Goal: Transaction & Acquisition: Register for event/course

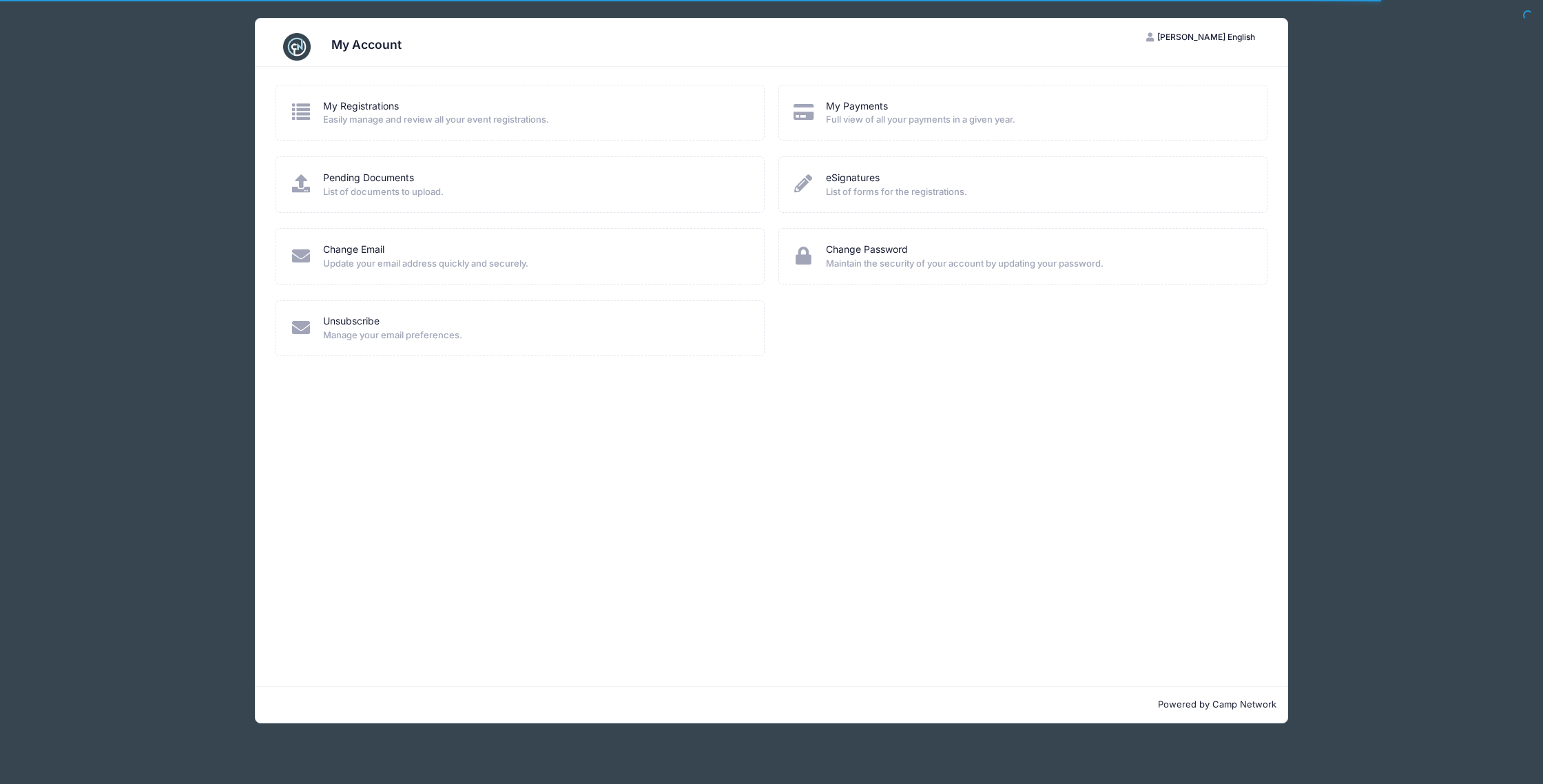
scroll to position [4389, 0]
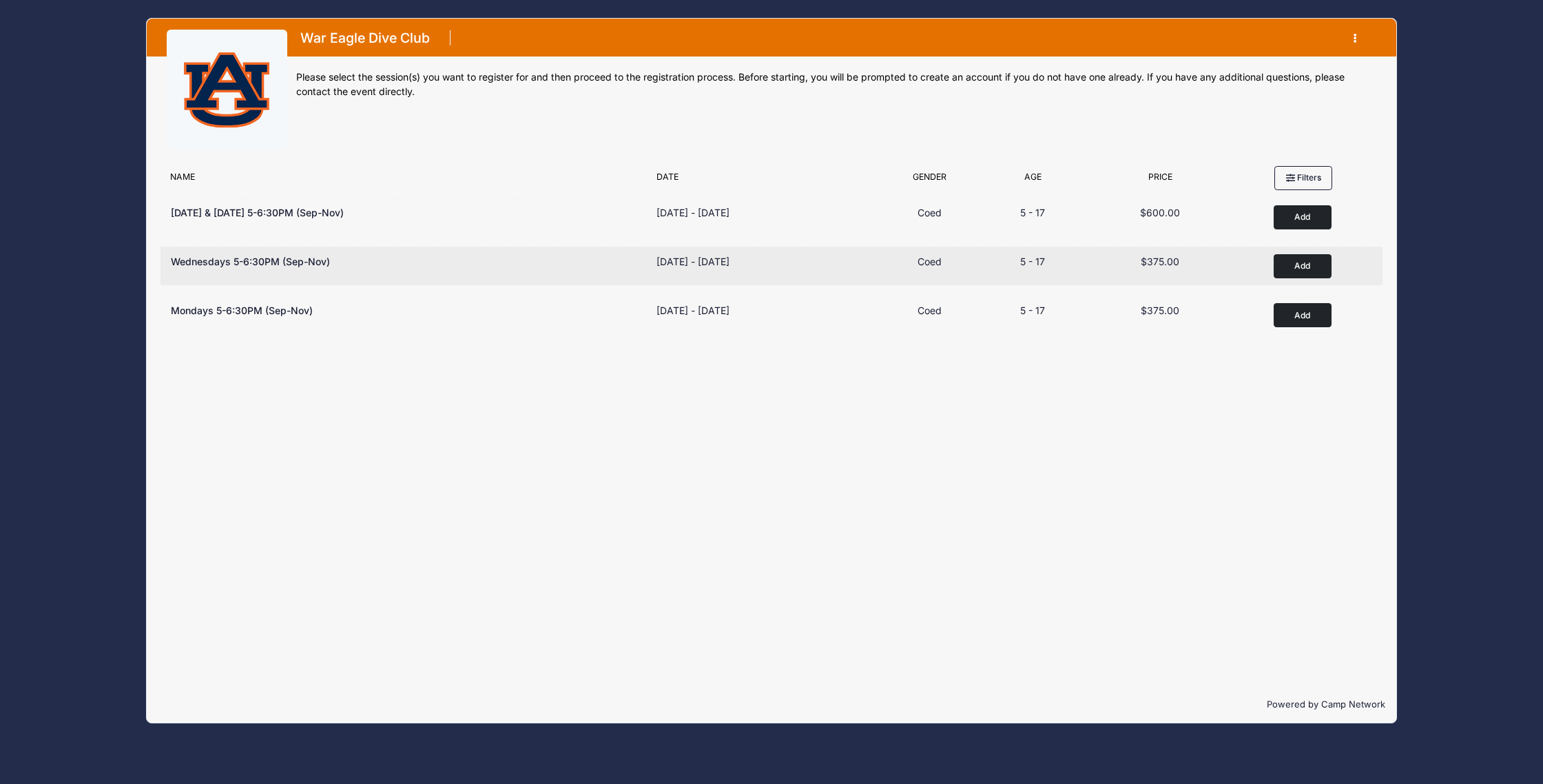
scroll to position [4389, 0]
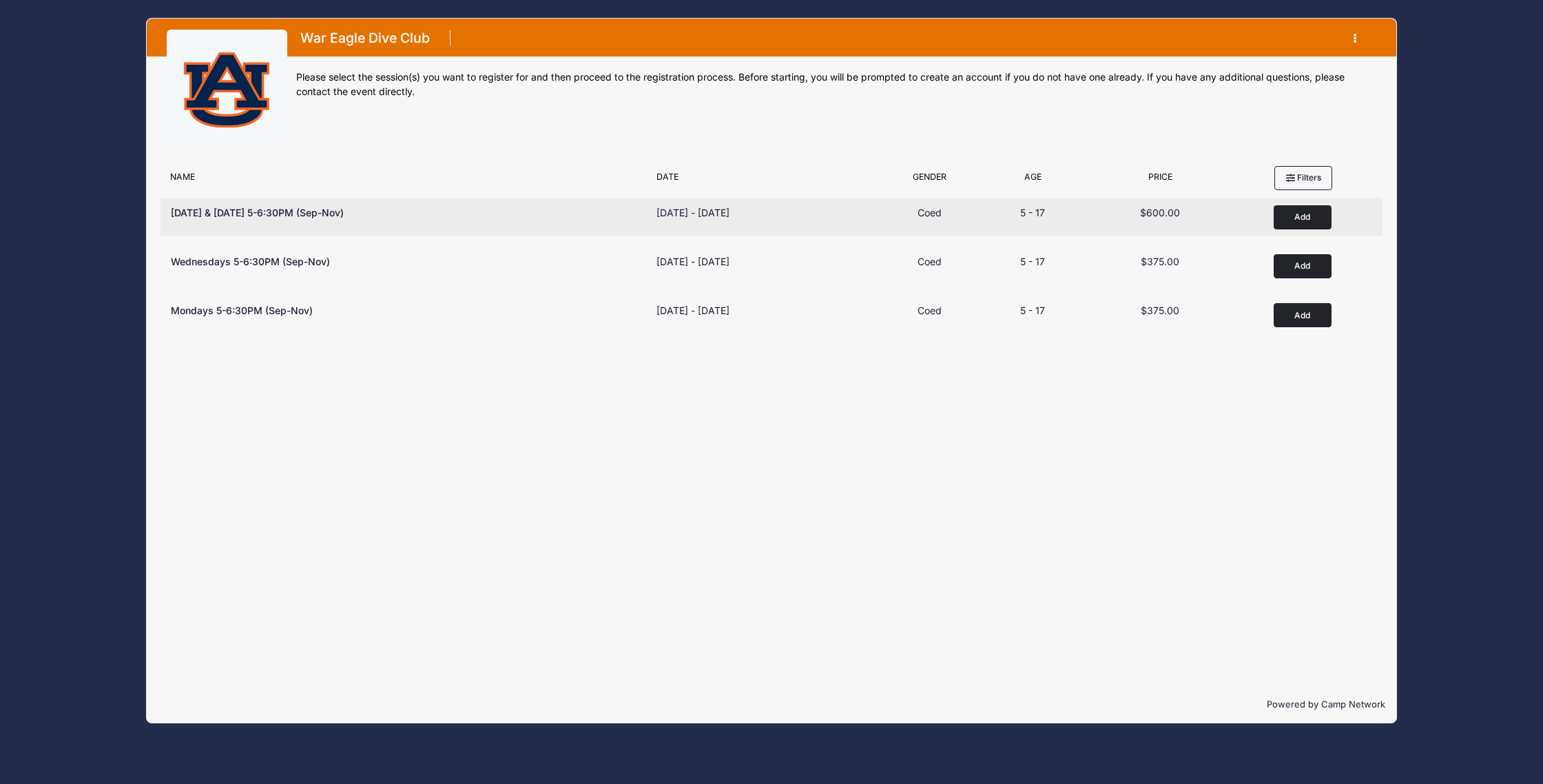
click at [744, 203] on div "[DATE] & [DATE] 5-6:30PM (Sep-Nov) Dates [DATE] - [DATE] [DATE] - [DATE] Type C…" at bounding box center [771, 217] width 1222 height 38
click at [1275, 223] on button "Add to Cart" at bounding box center [1302, 217] width 58 height 24
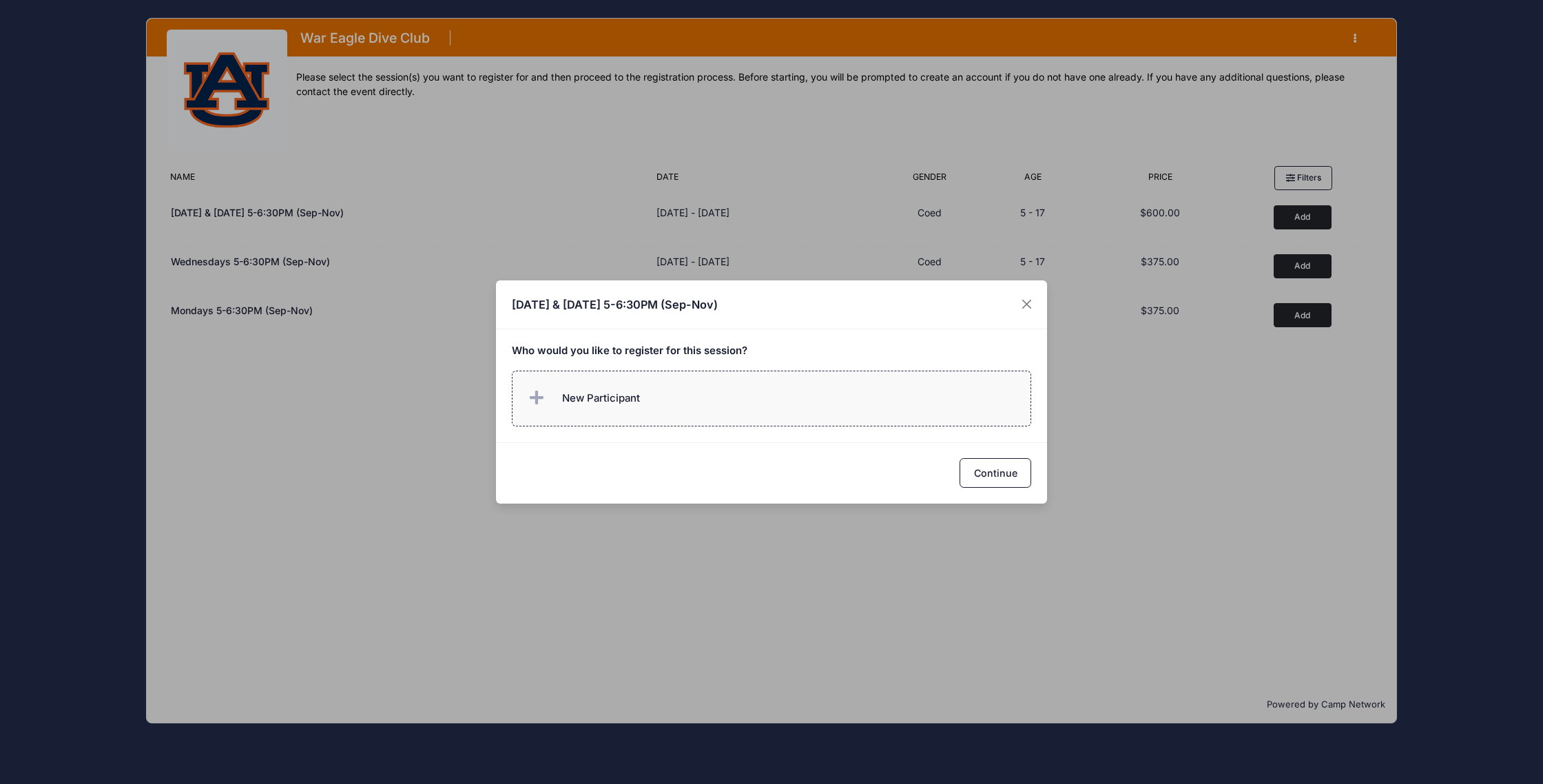
click at [619, 392] on span "New Participant" at bounding box center [601, 398] width 78 height 15
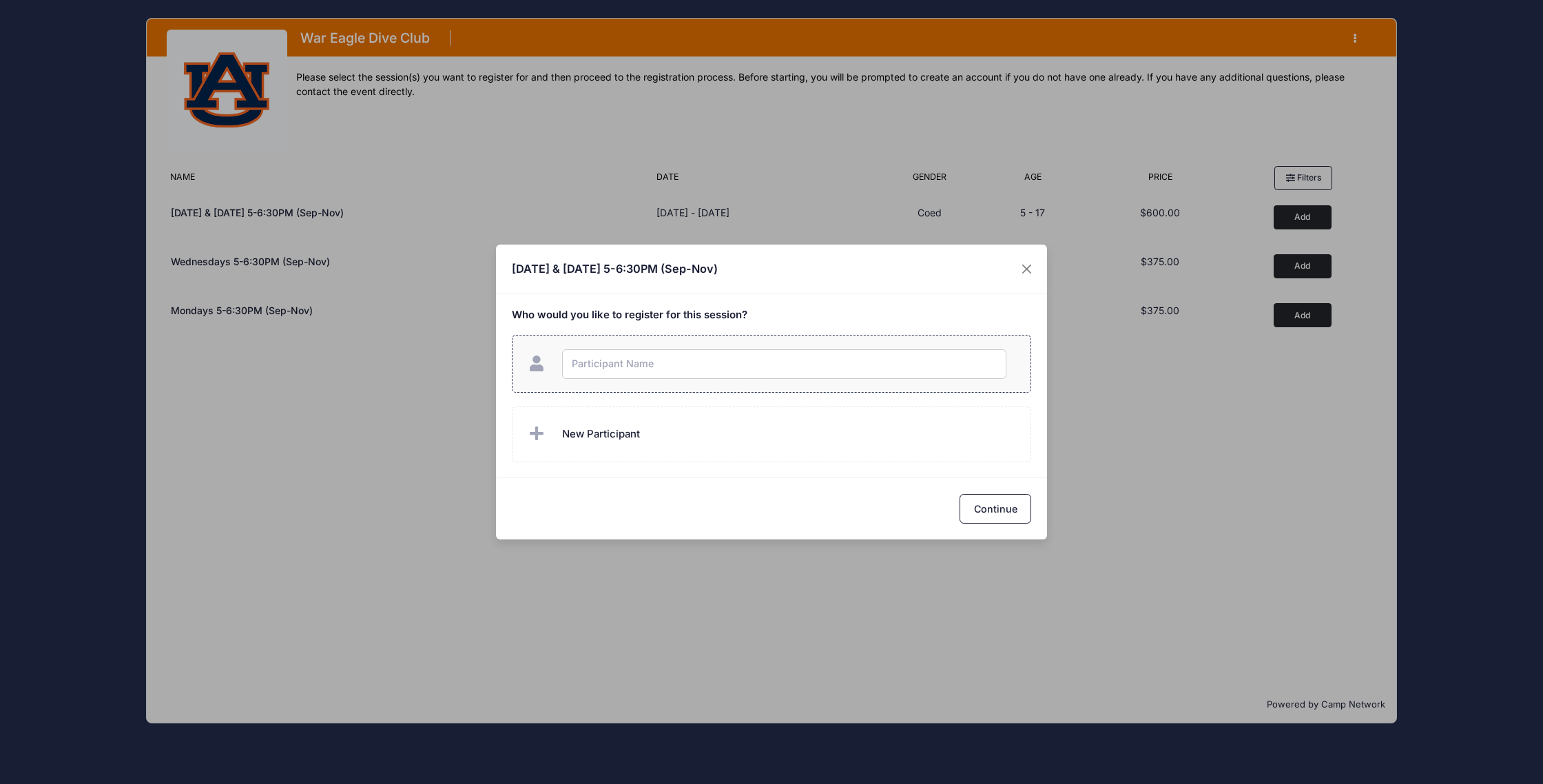
click at [623, 358] on input "text" at bounding box center [783, 364] width 444 height 29
type input "Brobson English"
checkbox input "true"
click at [980, 512] on button "Continue" at bounding box center [995, 509] width 72 height 29
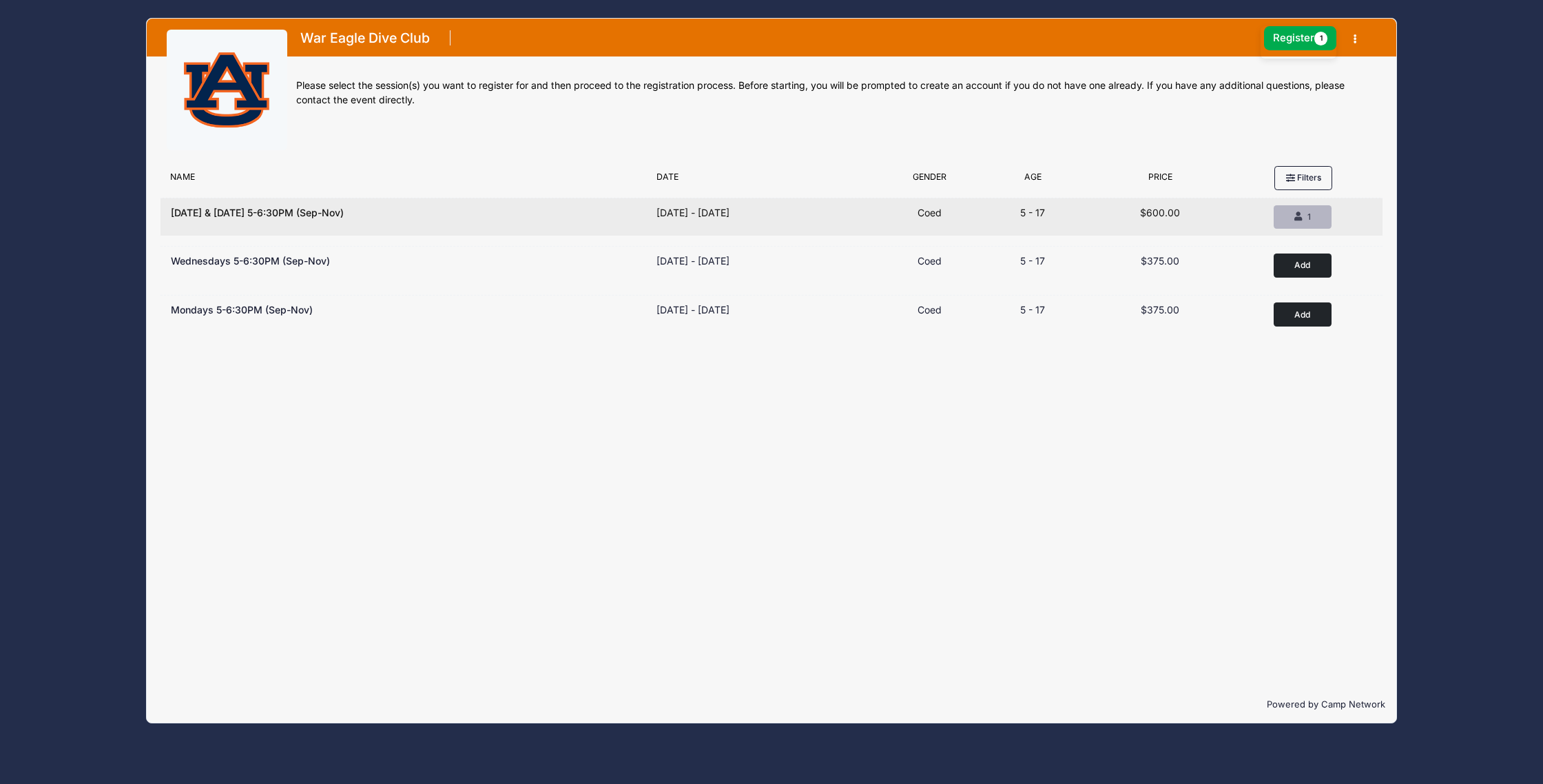
click at [1296, 224] on button "Remove 1 1" at bounding box center [1302, 217] width 58 height 24
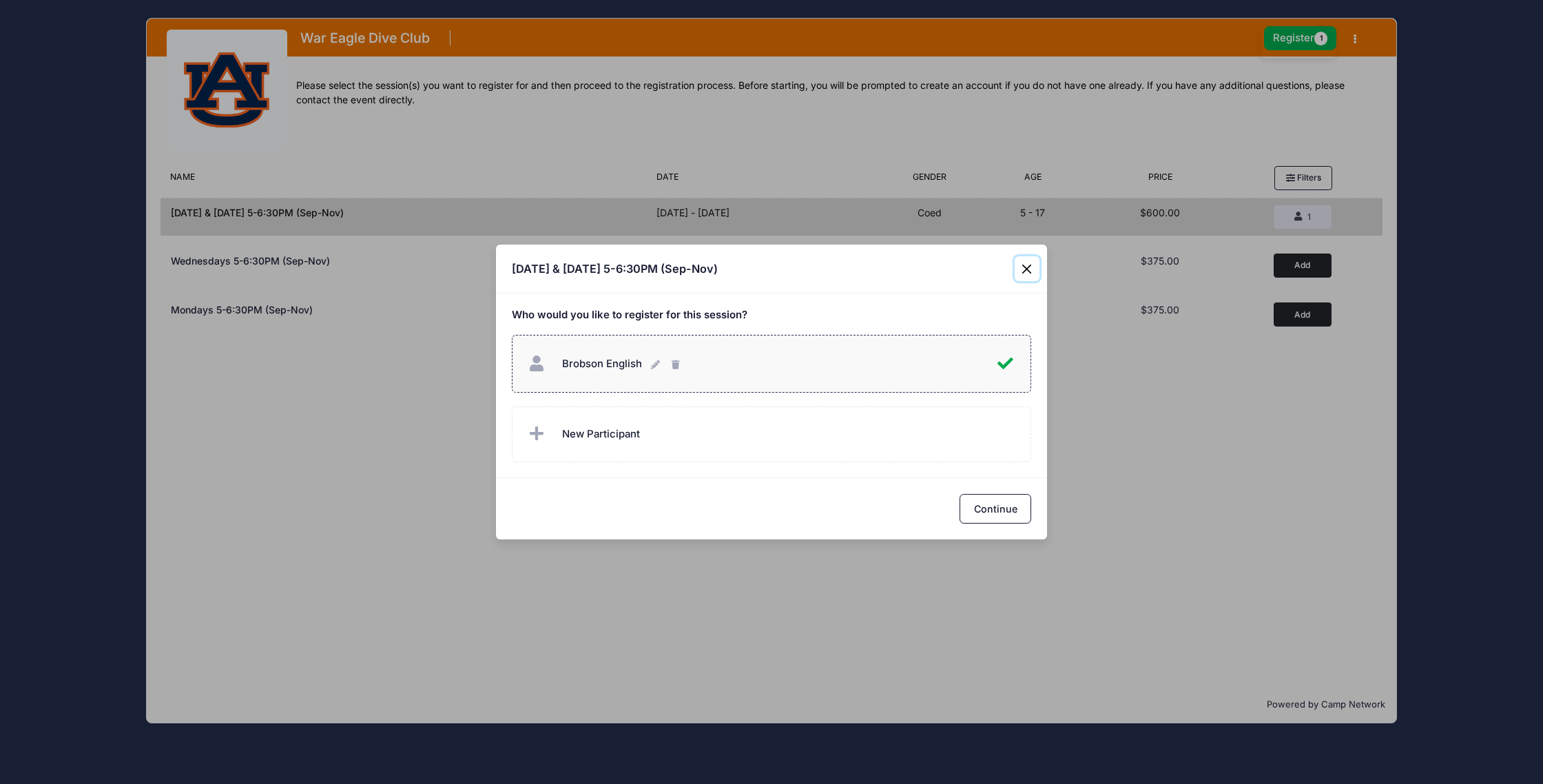
click at [1031, 265] on button "Close" at bounding box center [1027, 269] width 25 height 25
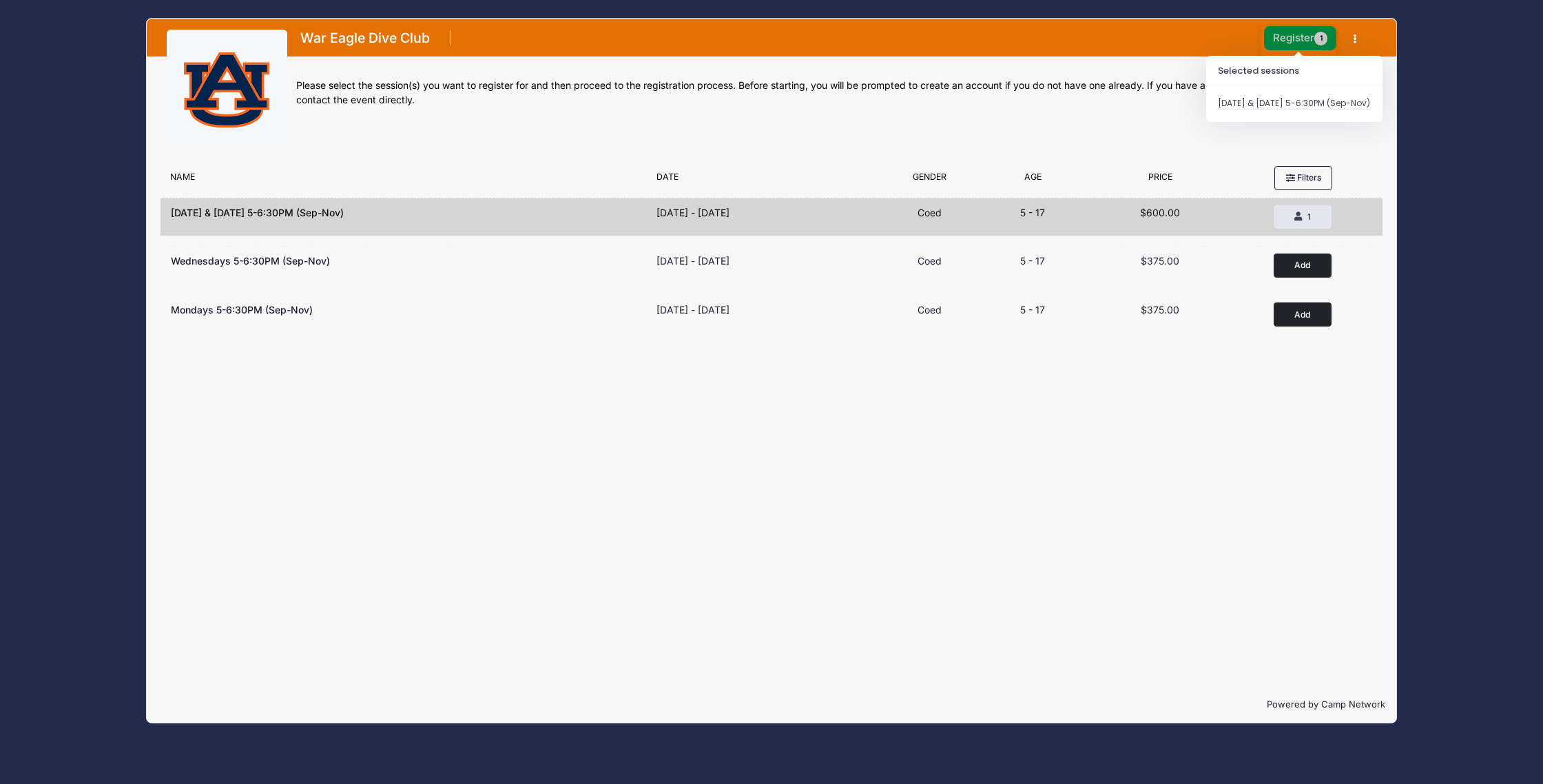
click at [1284, 47] on button "Register 1" at bounding box center [1300, 38] width 73 height 24
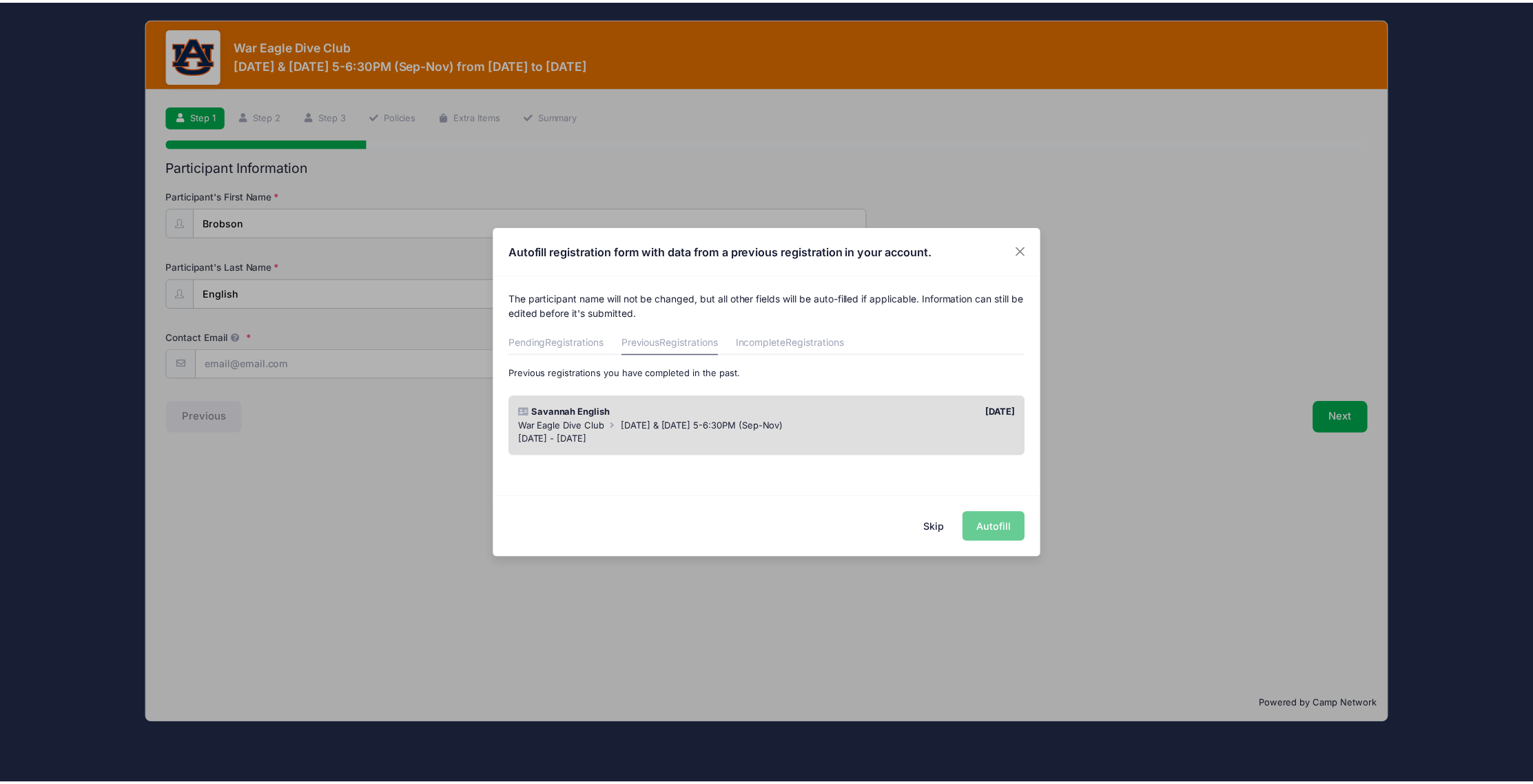
scroll to position [4389, 0]
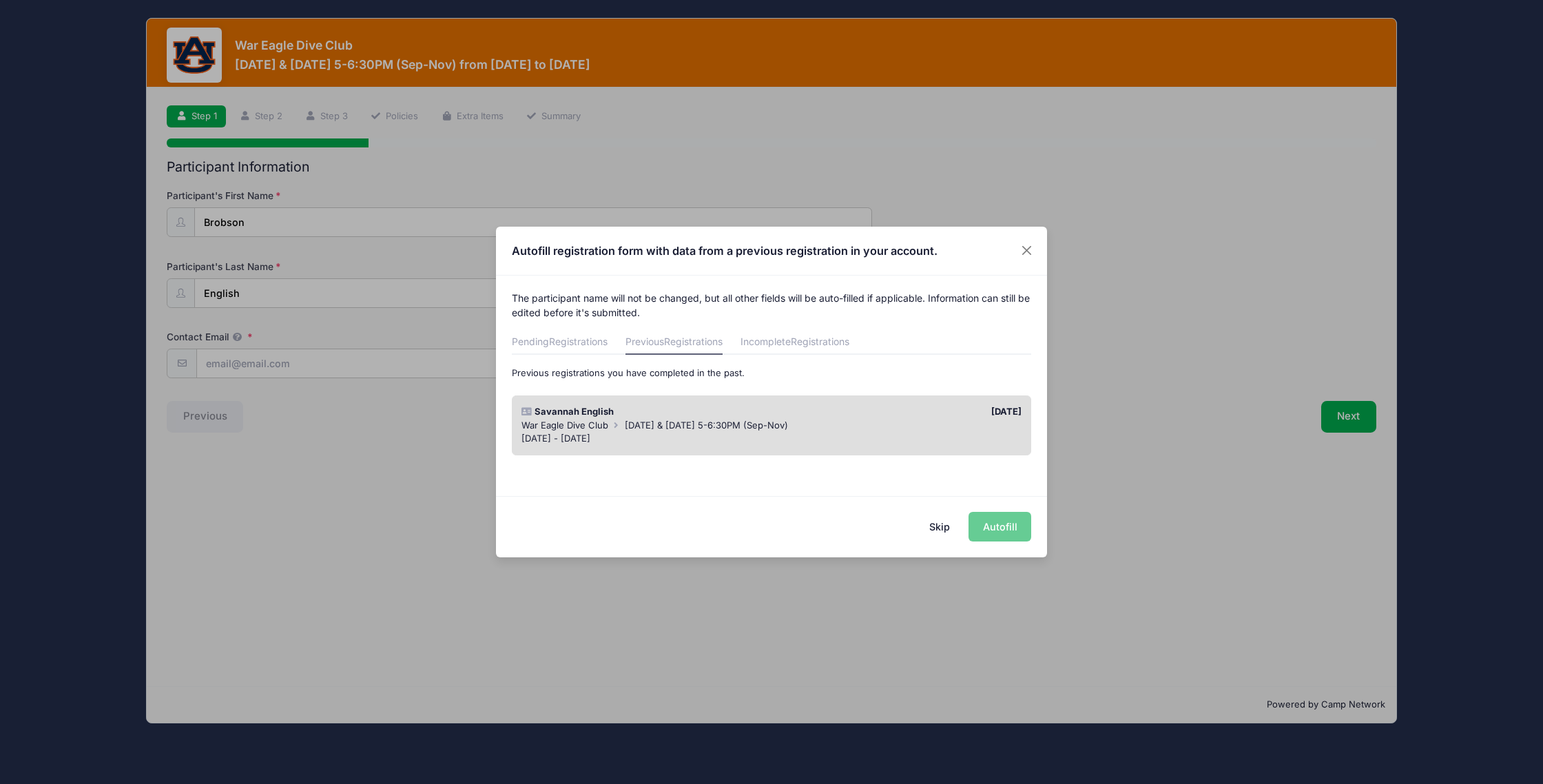
click at [592, 431] on div "War Eagle Dive Club Monday & Wednesday 5-6:30PM (Sep-Nov)" at bounding box center [772, 426] width 501 height 14
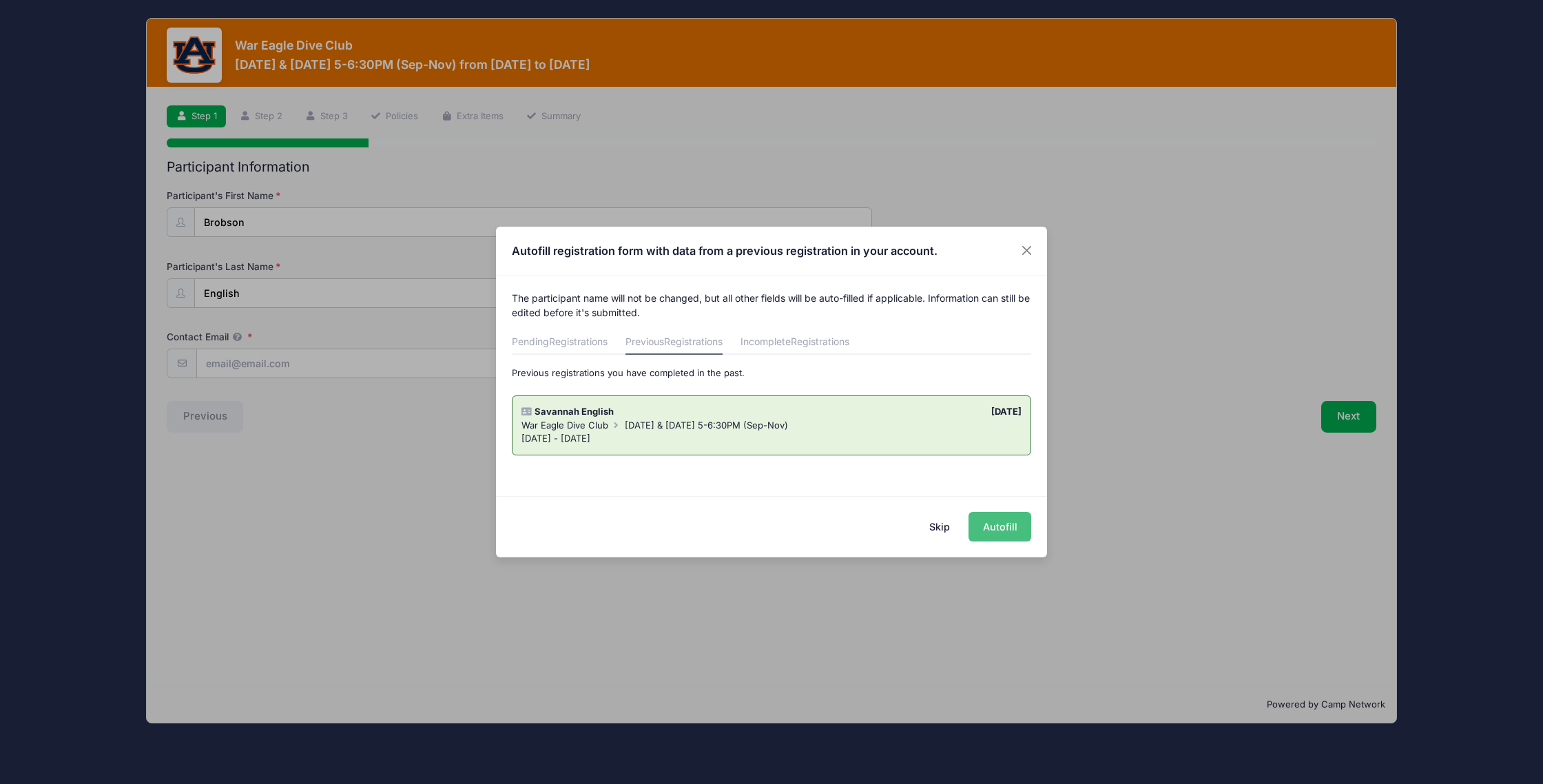
click at [990, 528] on button "Autofill" at bounding box center [1000, 526] width 63 height 29
type input "carley@savvyeventsauburn.com"
type input "05/14/2018"
type input "2121 springwood drive"
type input "Auburn"
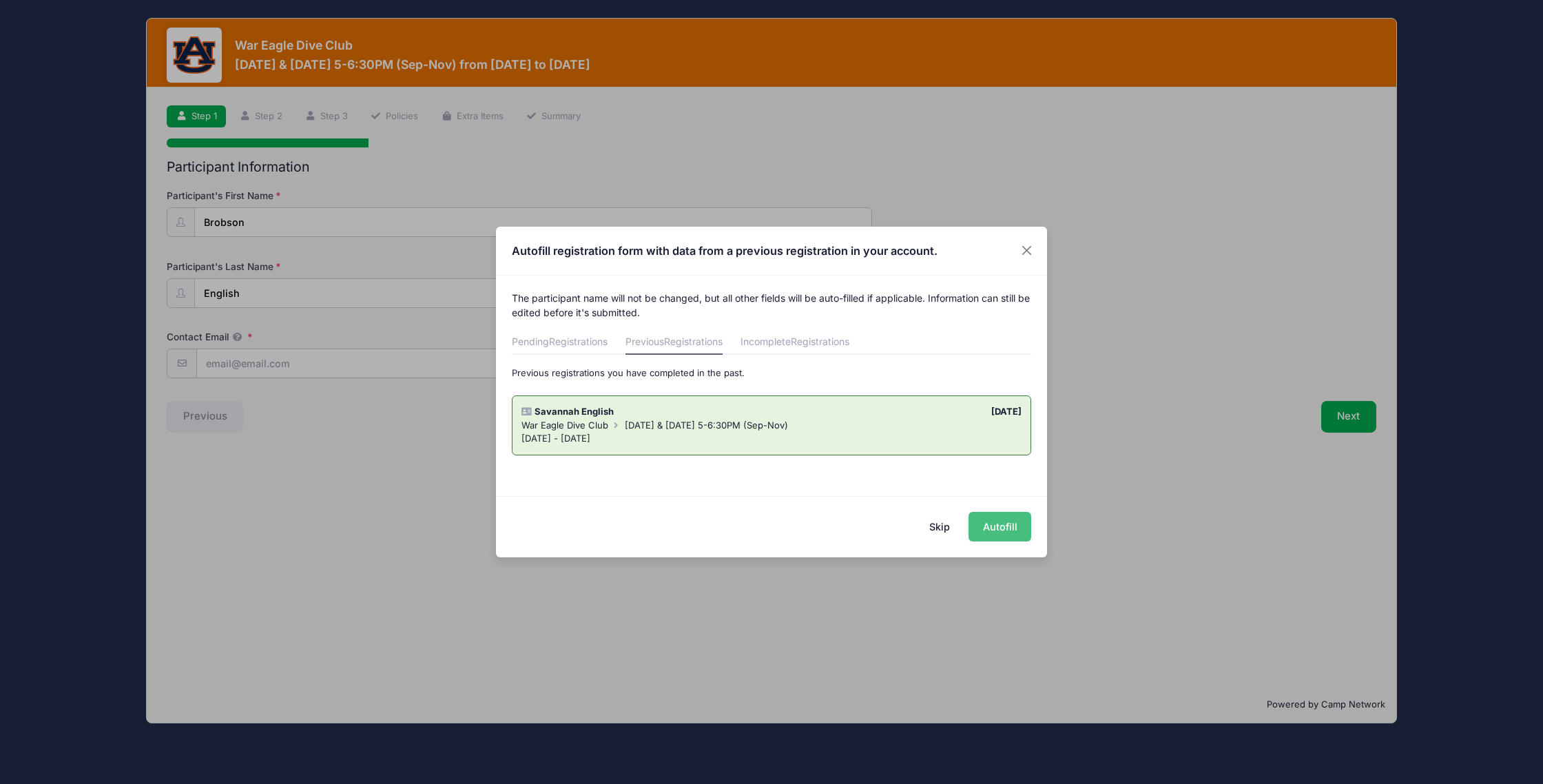
select select "AL"
type input "36830"
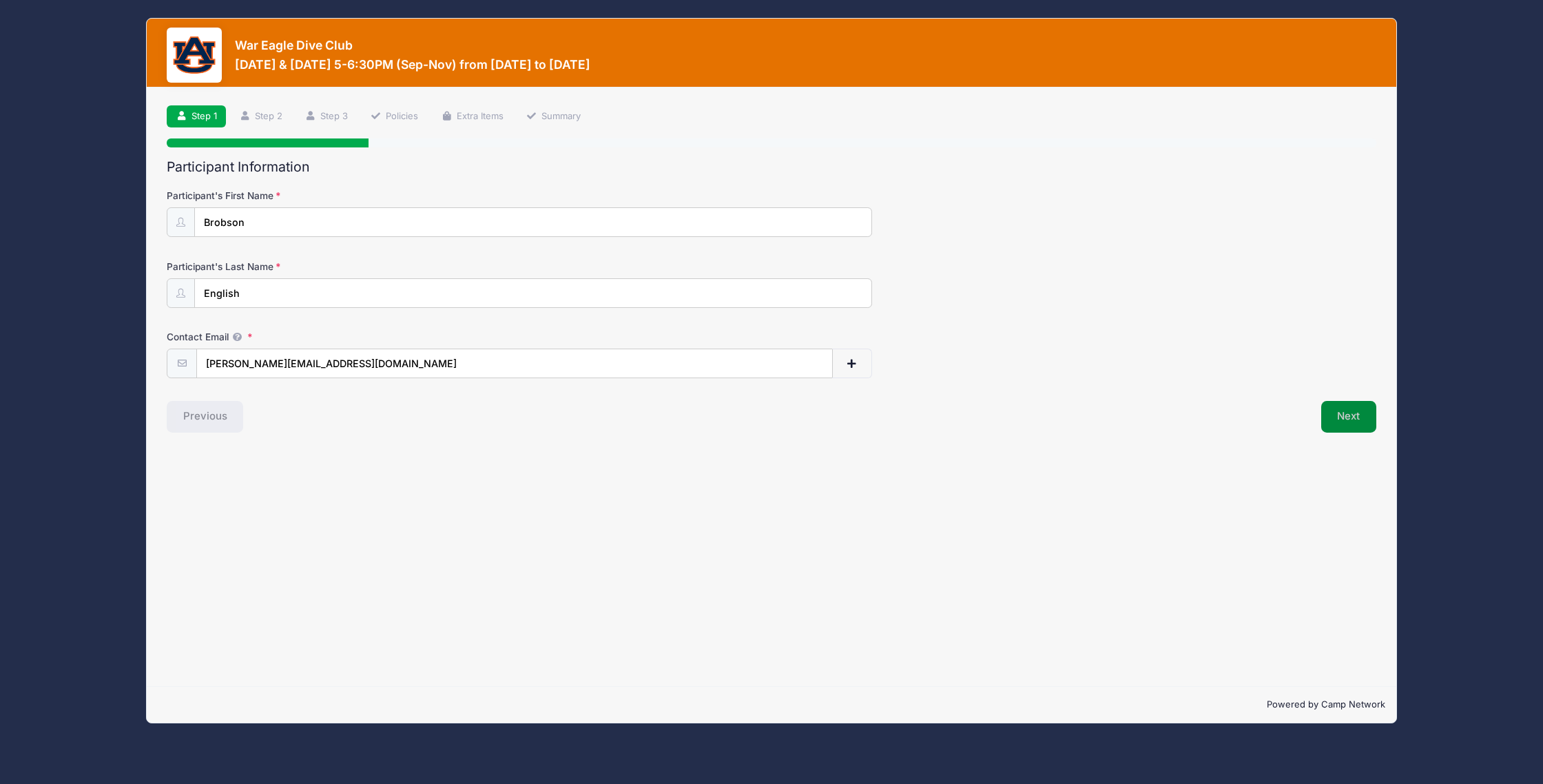
click at [1356, 427] on button "Next" at bounding box center [1349, 416] width 56 height 31
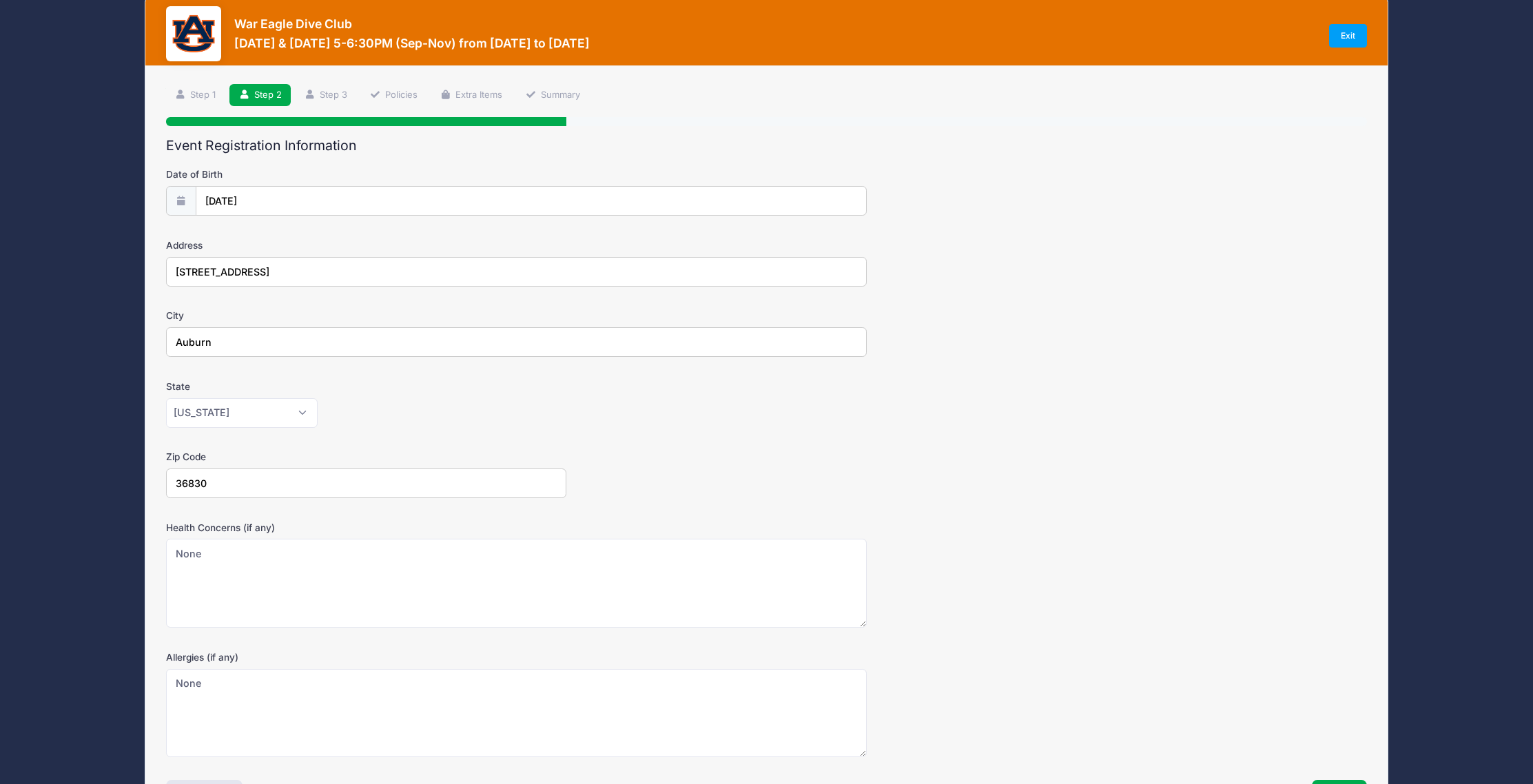
scroll to position [0, 0]
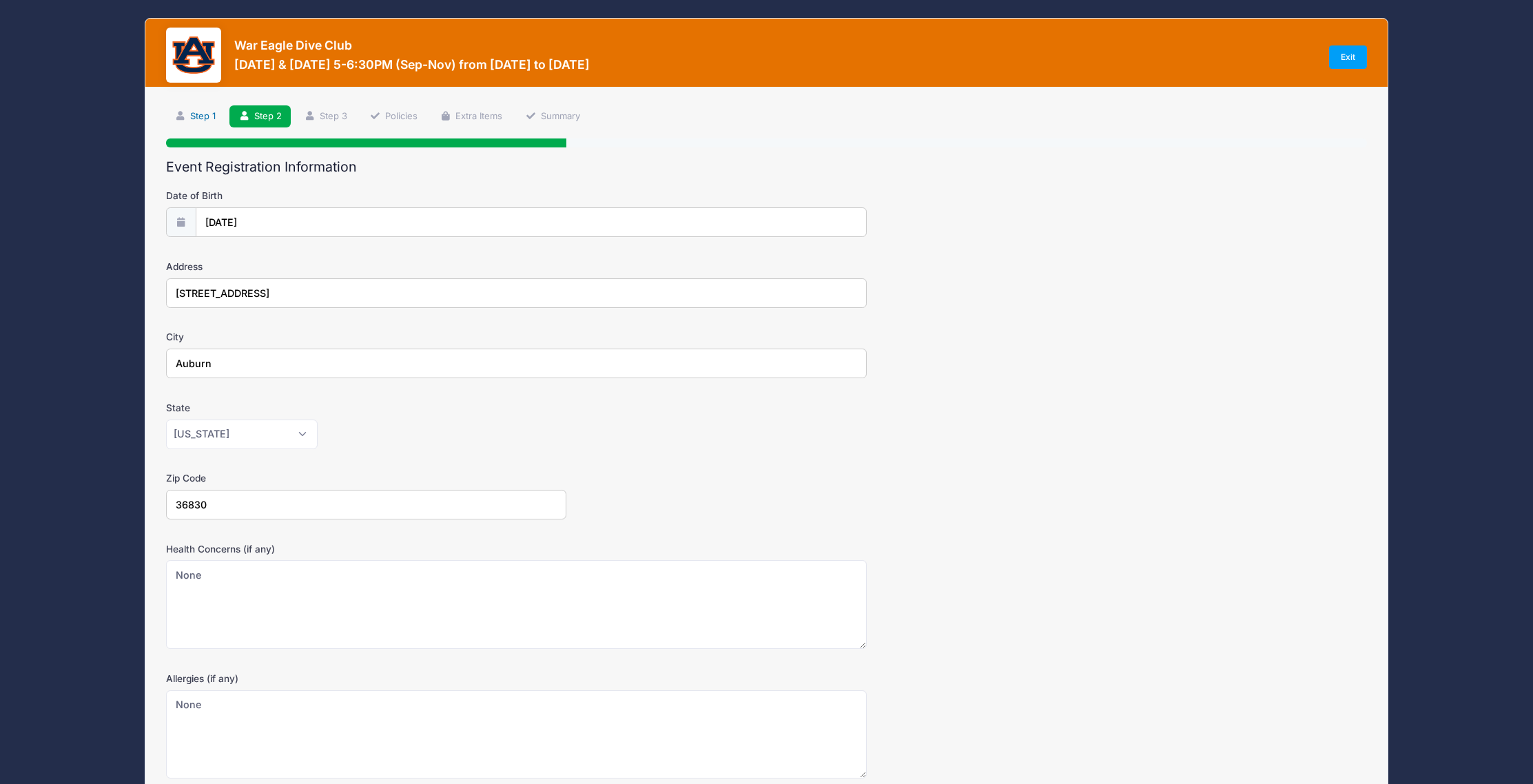
click at [194, 114] on link "Step 1" at bounding box center [195, 116] width 59 height 23
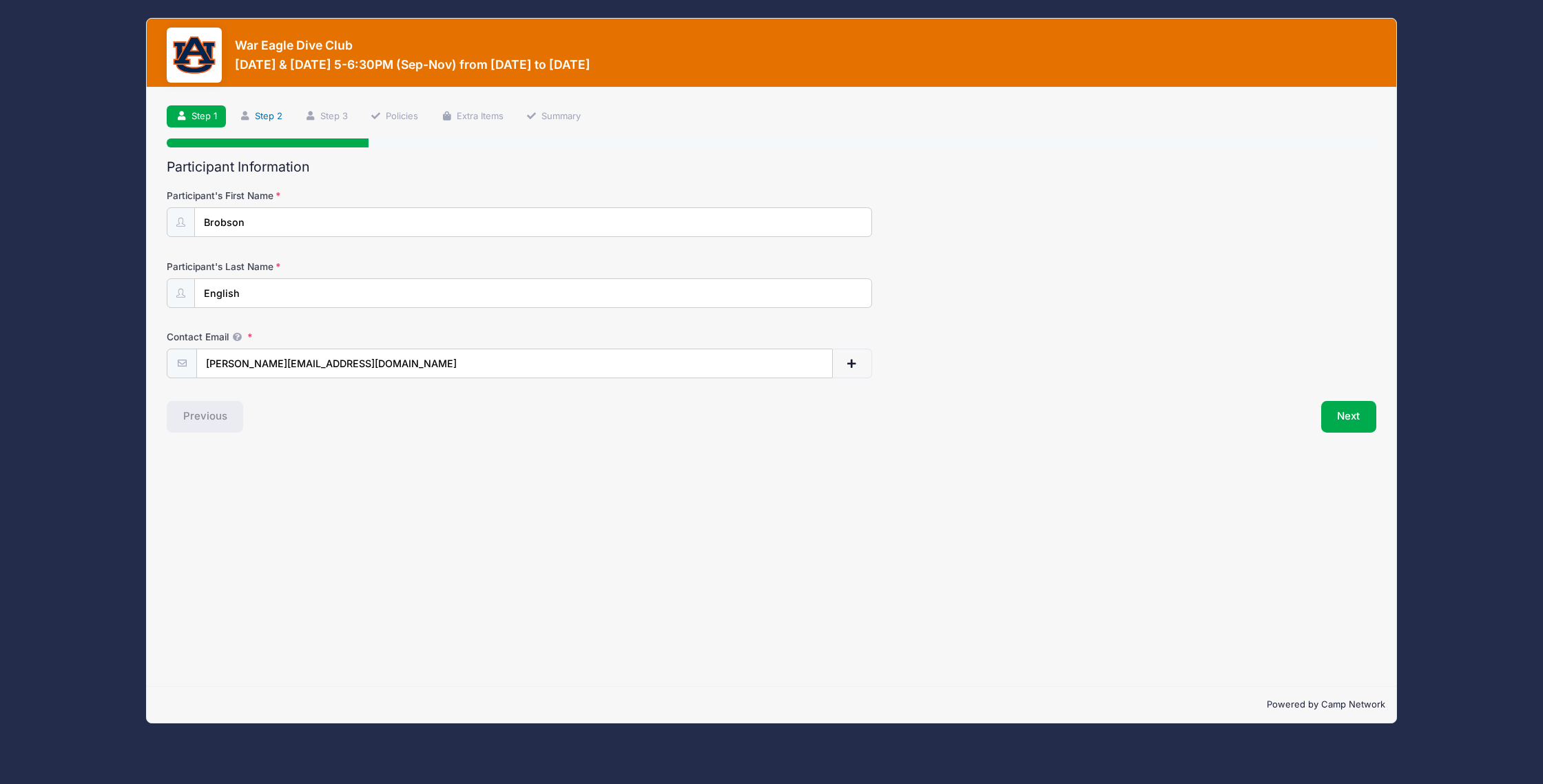
click at [263, 116] on link "Step 2" at bounding box center [261, 116] width 61 height 23
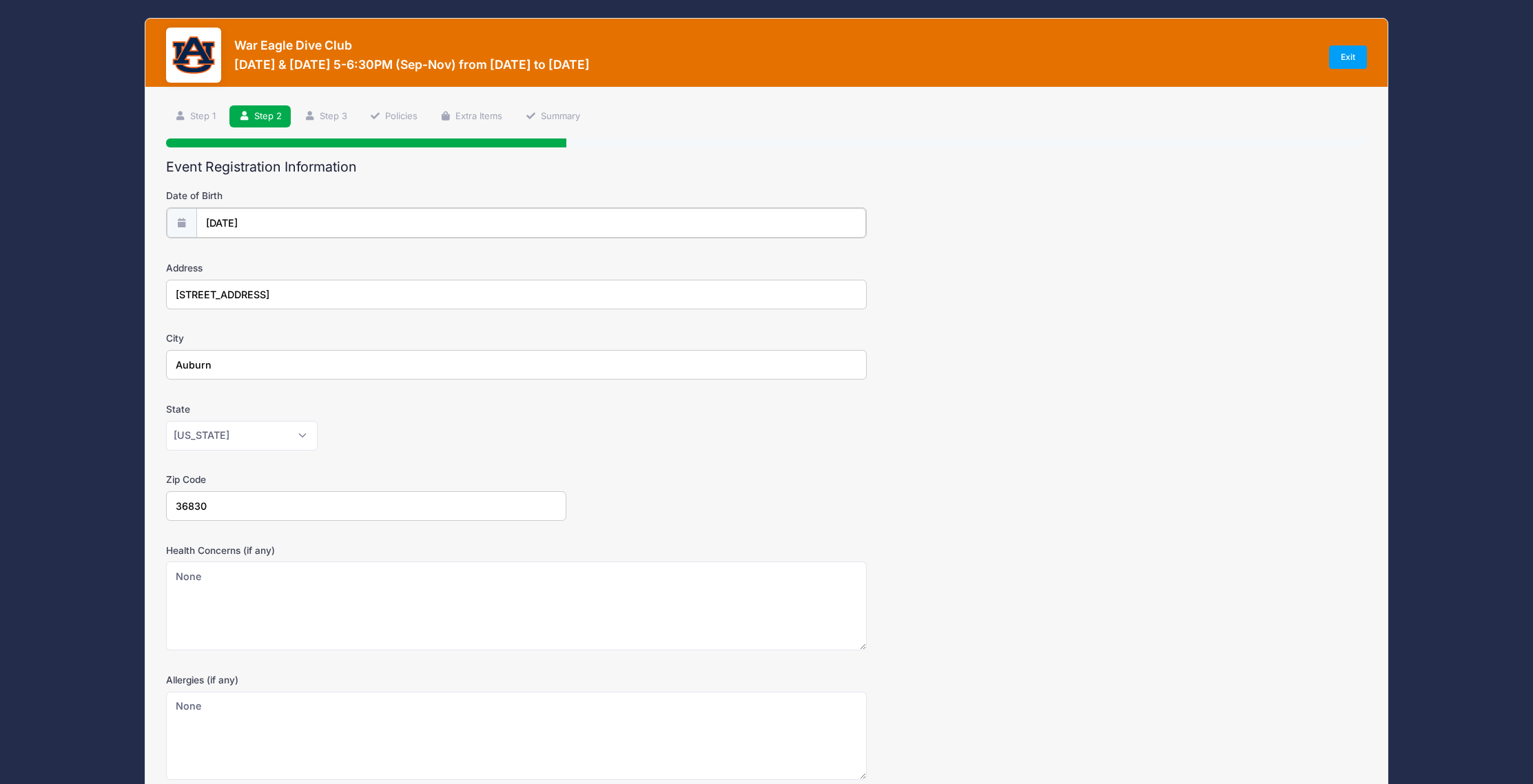
type input "2018"
click at [266, 217] on input "05/14/2018" at bounding box center [531, 222] width 670 height 29
select select "4"
click at [331, 264] on input "2018" at bounding box center [326, 259] width 45 height 21
type textarea "2018"
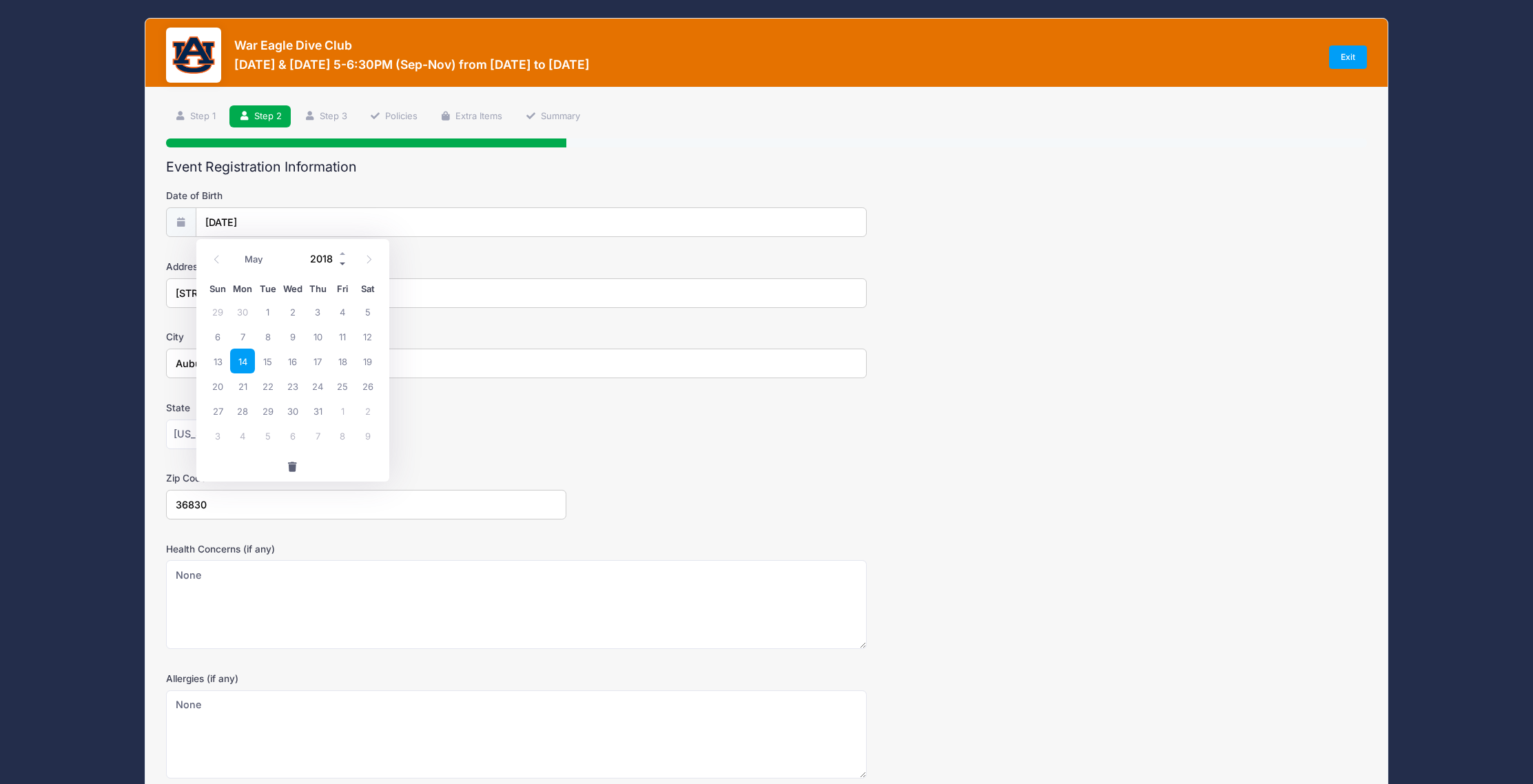
click at [341, 259] on span at bounding box center [343, 264] width 10 height 10
click at [341, 254] on span at bounding box center [343, 254] width 10 height 10
click at [342, 266] on span at bounding box center [343, 264] width 10 height 10
click at [340, 249] on span at bounding box center [343, 254] width 10 height 10
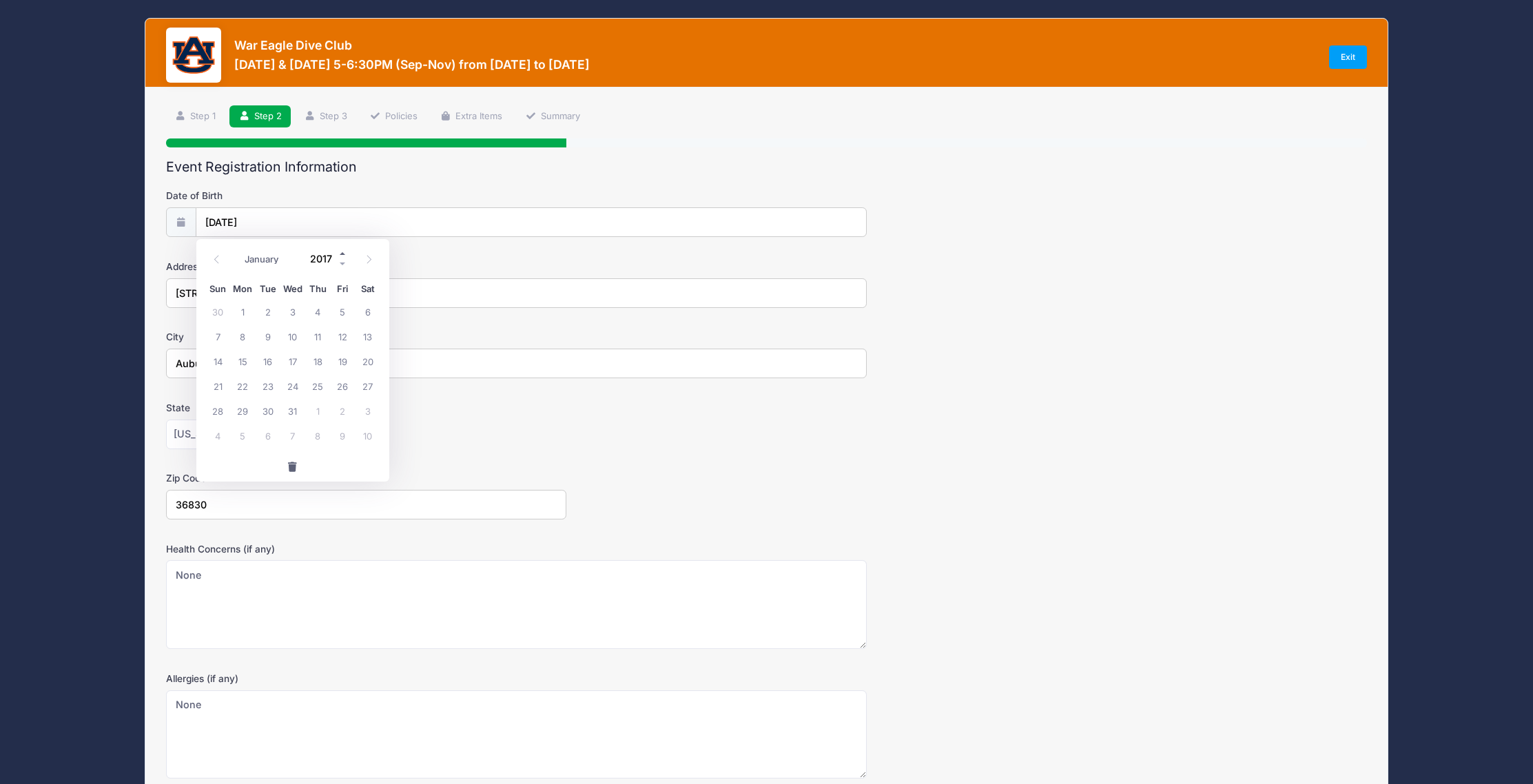
click at [340, 249] on span at bounding box center [343, 254] width 10 height 10
click at [340, 253] on span at bounding box center [343, 254] width 10 height 10
type input "2020"
click at [246, 262] on select "January February March April May June July August September October November De…" at bounding box center [268, 260] width 61 height 18
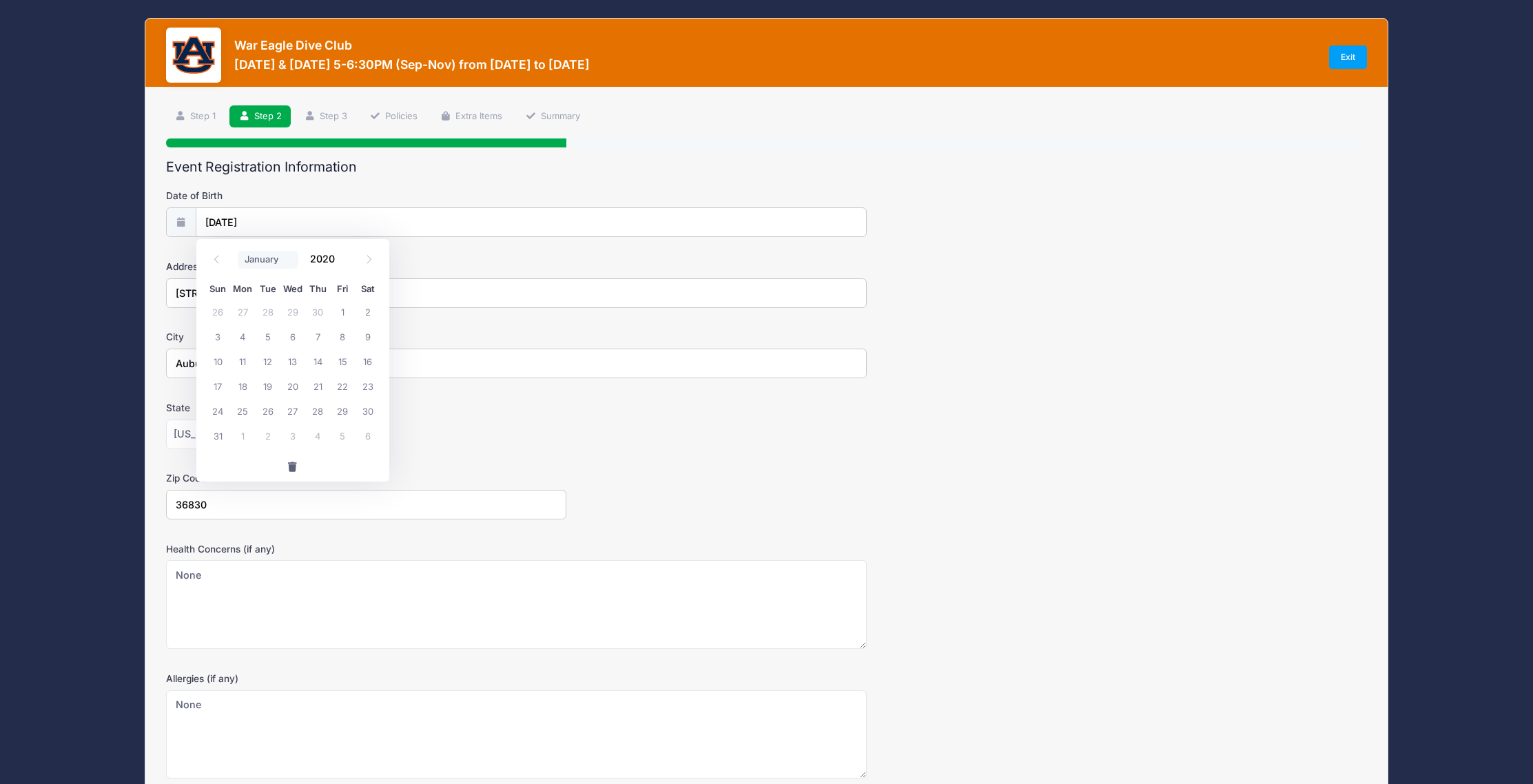
select select "10"
click at [238, 251] on select "January February March April May June July August September October November De…" at bounding box center [268, 260] width 61 height 18
click at [215, 309] on span "1" at bounding box center [218, 312] width 25 height 25
type input "11/01/2020"
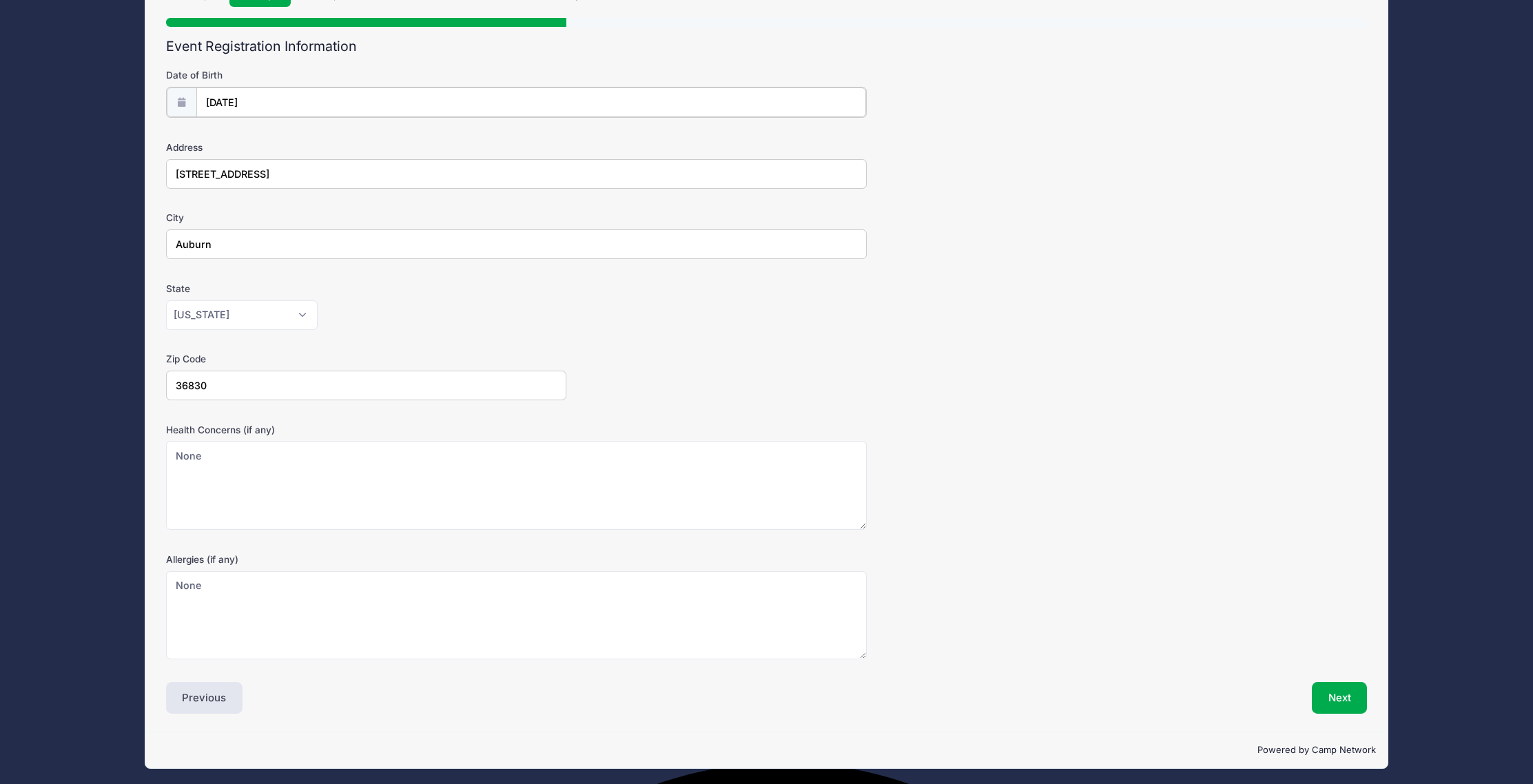
scroll to position [123, 0]
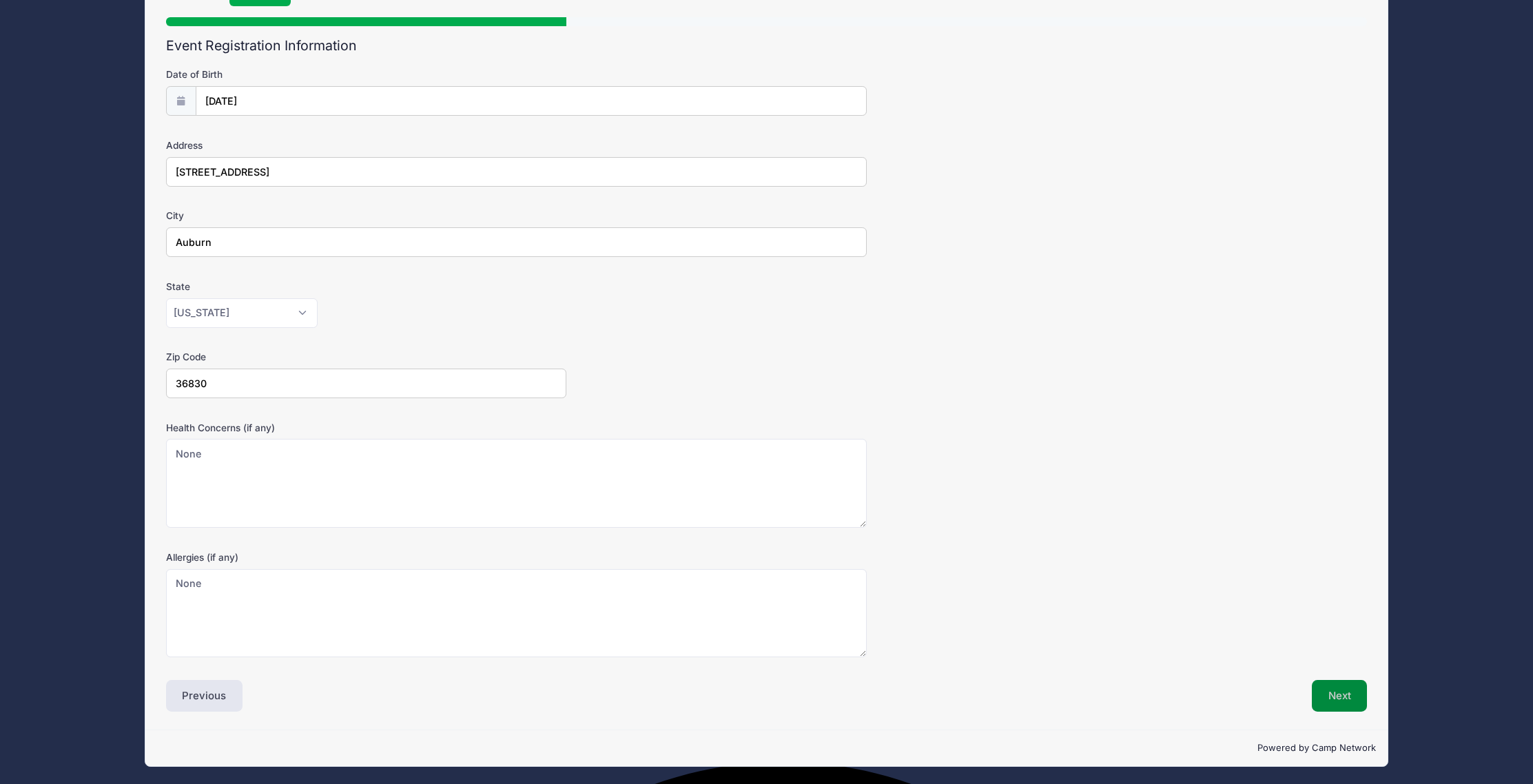
click at [1323, 701] on button "Next" at bounding box center [1340, 695] width 56 height 31
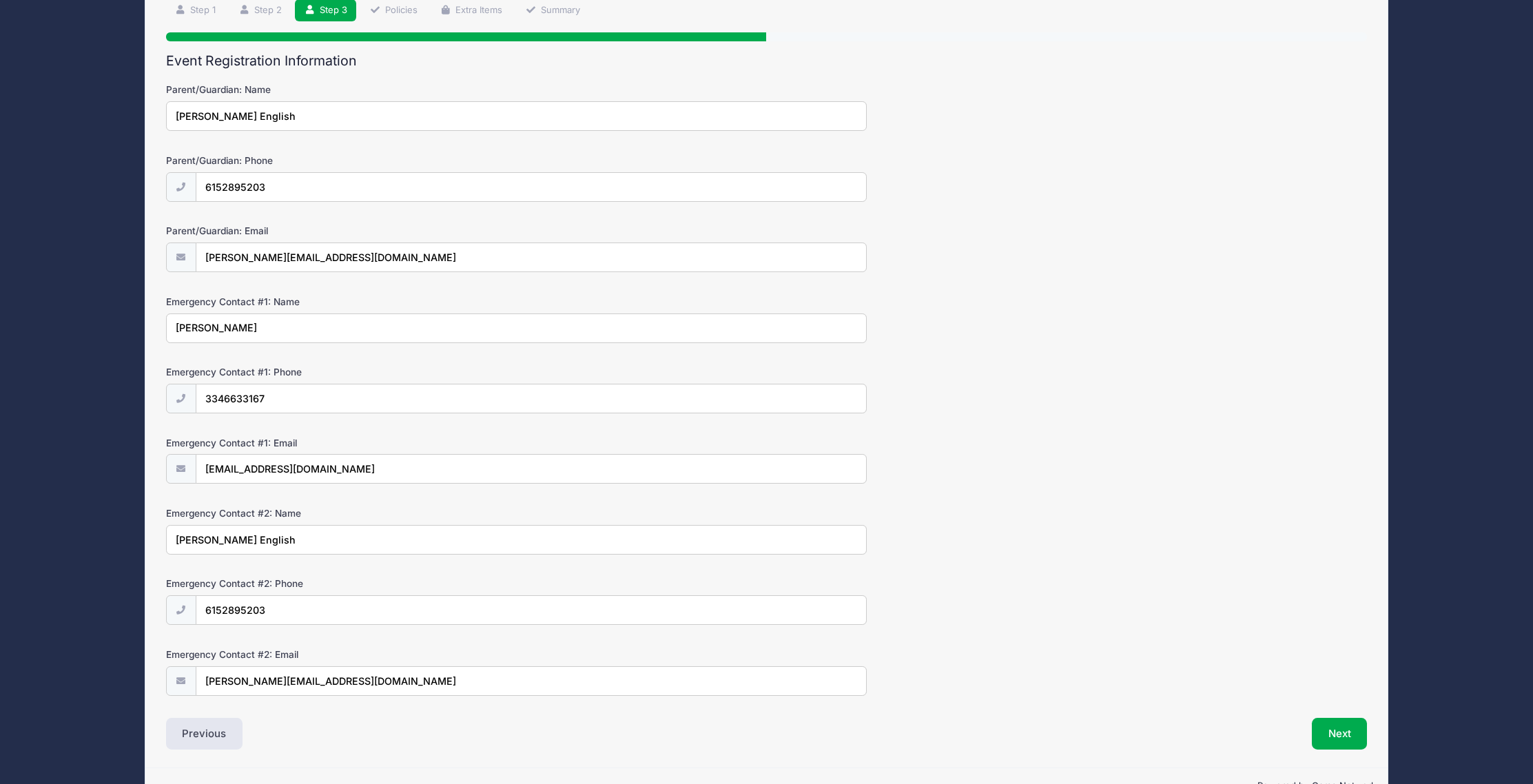
scroll to position [144, 0]
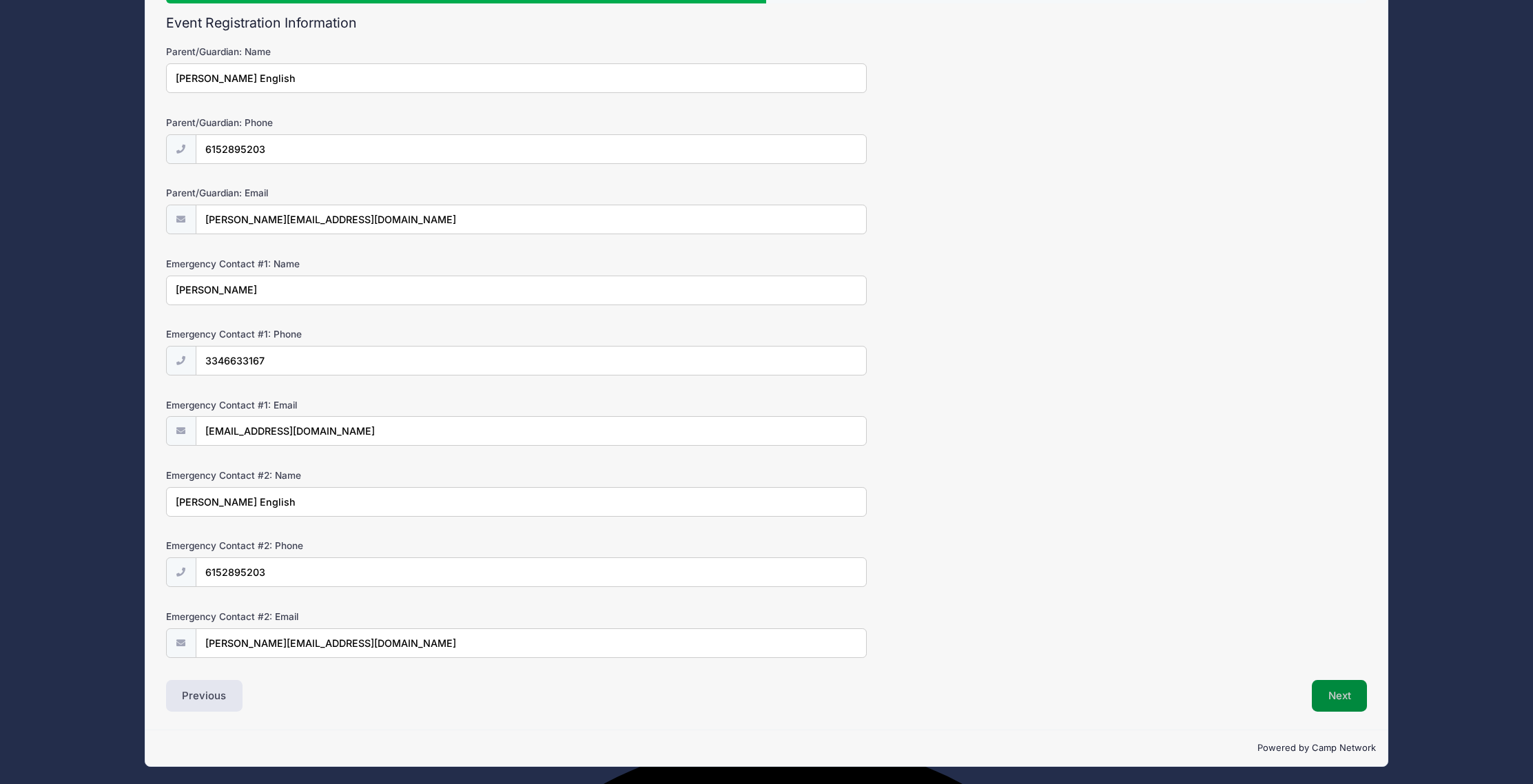
click at [1343, 696] on button "Next" at bounding box center [1340, 695] width 56 height 31
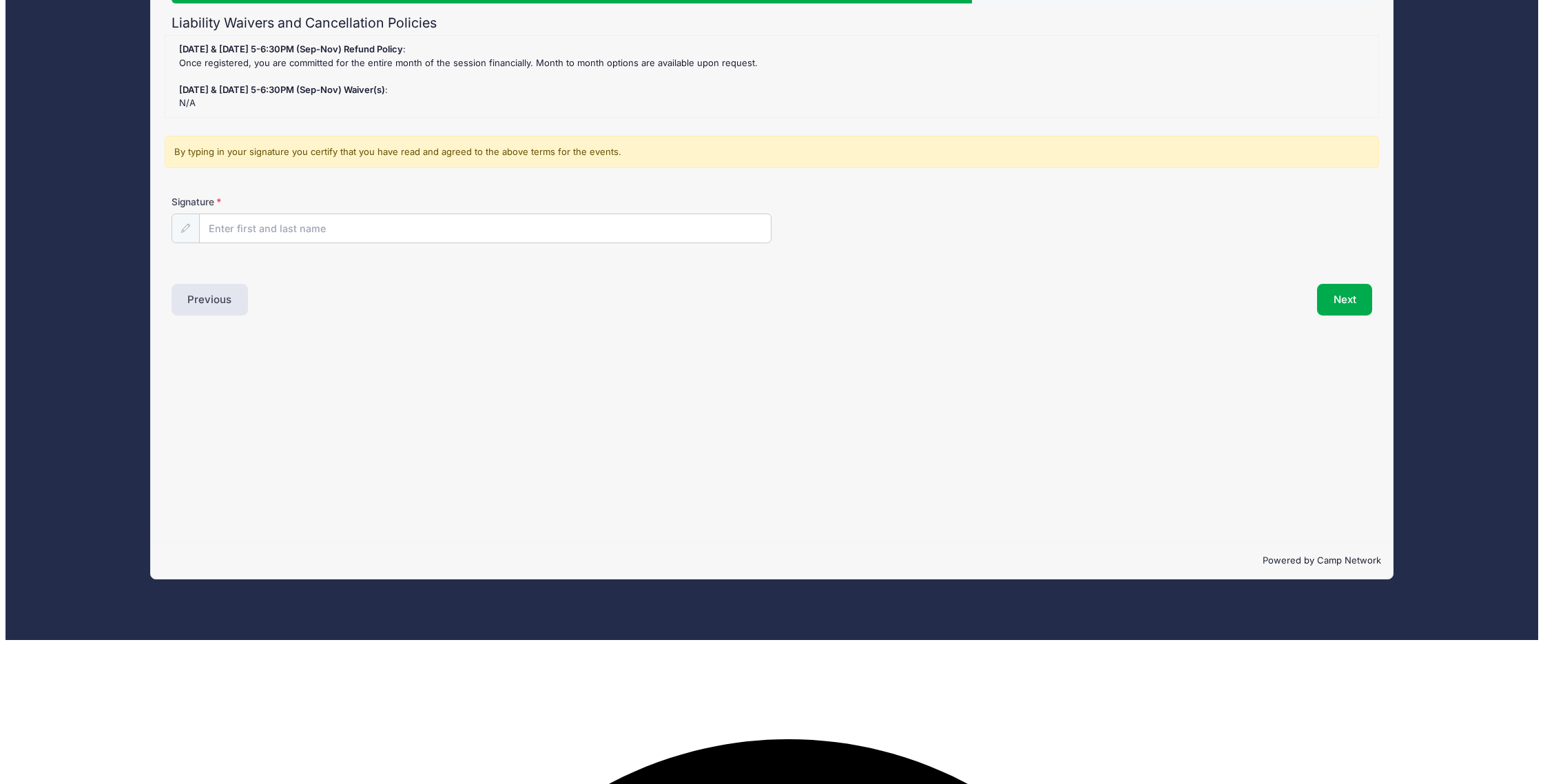
scroll to position [0, 0]
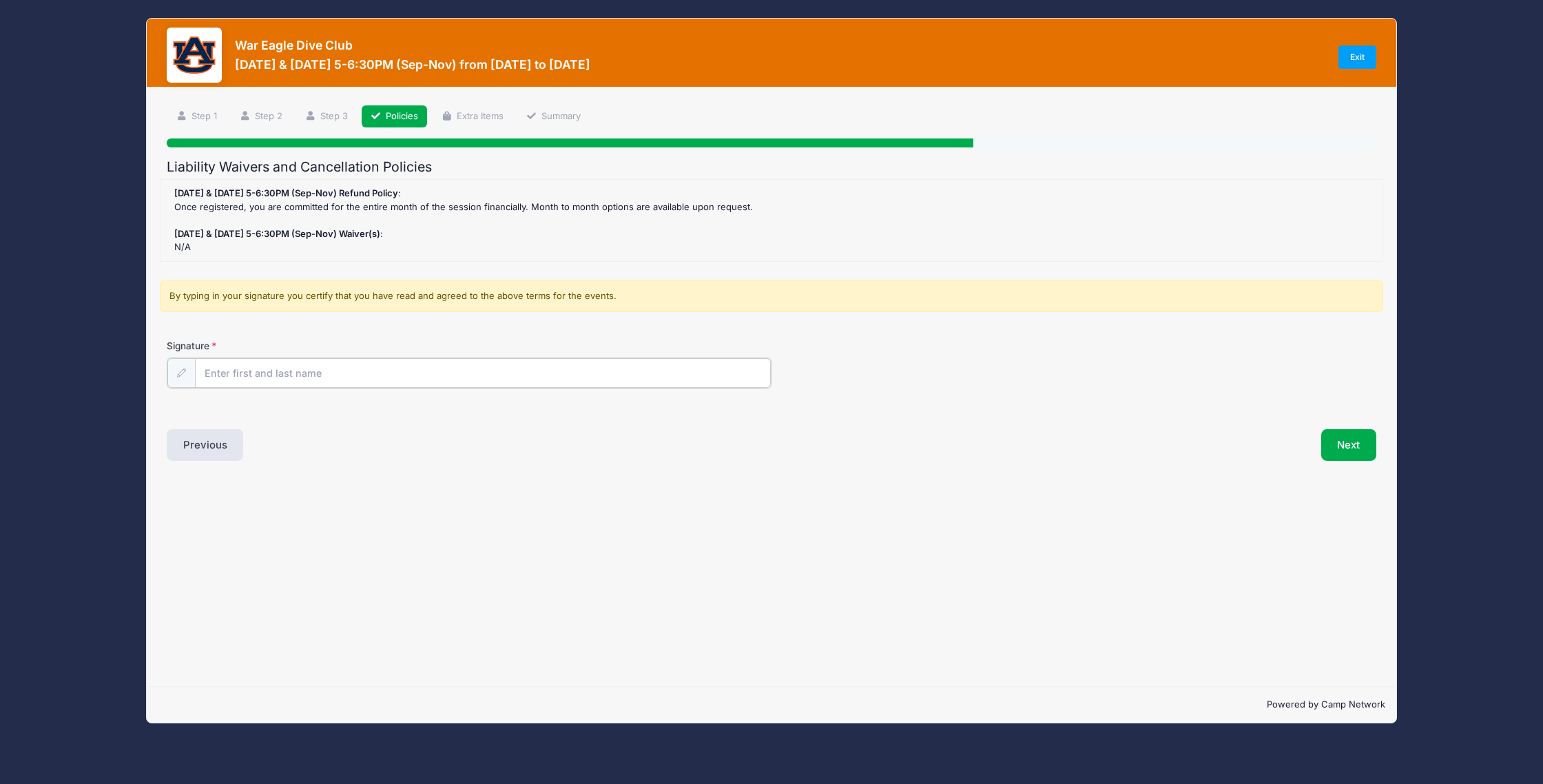
click at [260, 377] on input "Signature" at bounding box center [483, 373] width 576 height 29
type input "Carley English"
click at [1356, 456] on button "Next" at bounding box center [1349, 443] width 56 height 31
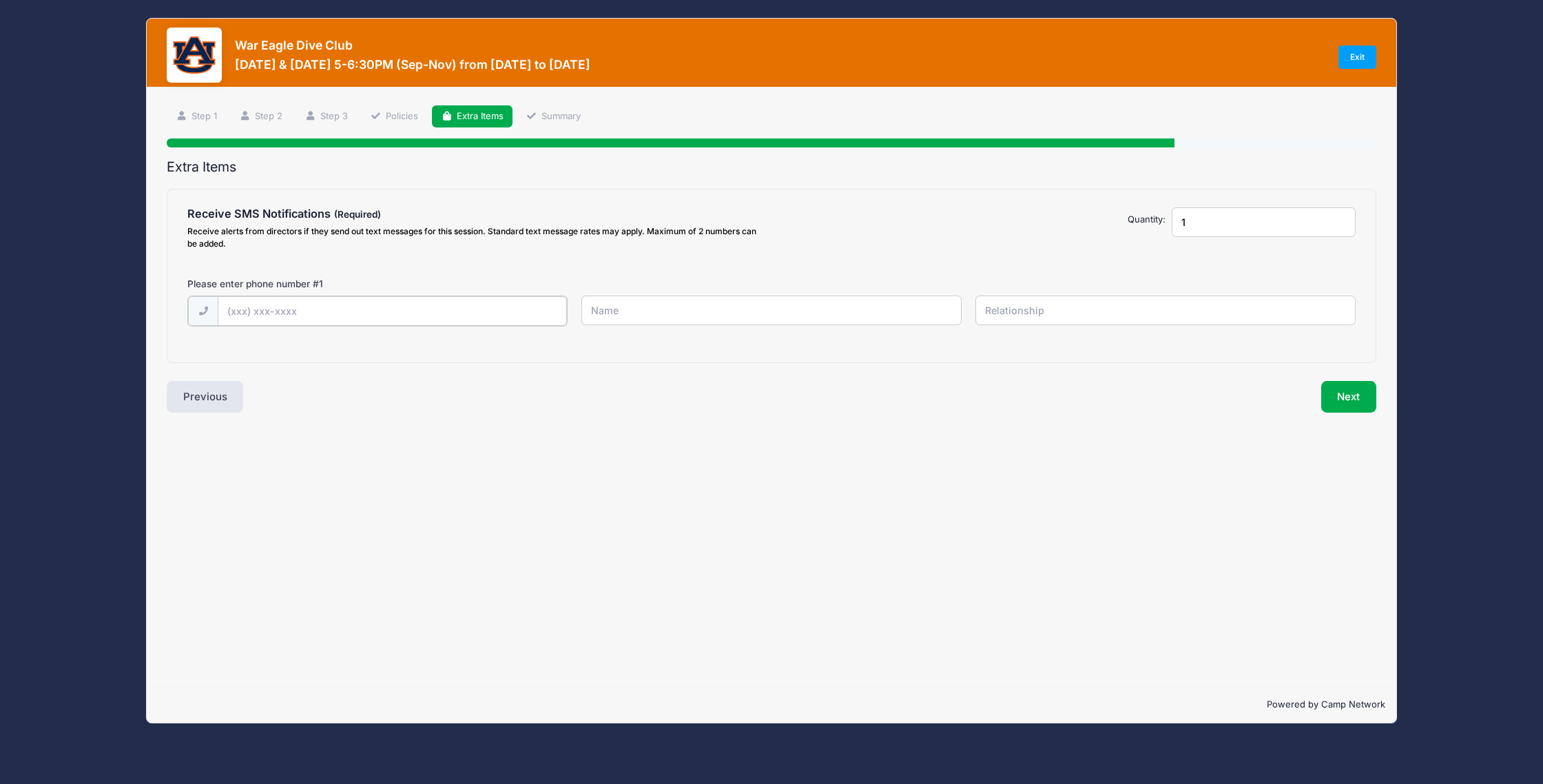
click at [358, 314] on input "text" at bounding box center [392, 311] width 349 height 29
type input "(615) 289-5203"
click at [628, 312] on input "text" at bounding box center [772, 310] width 381 height 29
type input "Carley English"
type input "Mother"
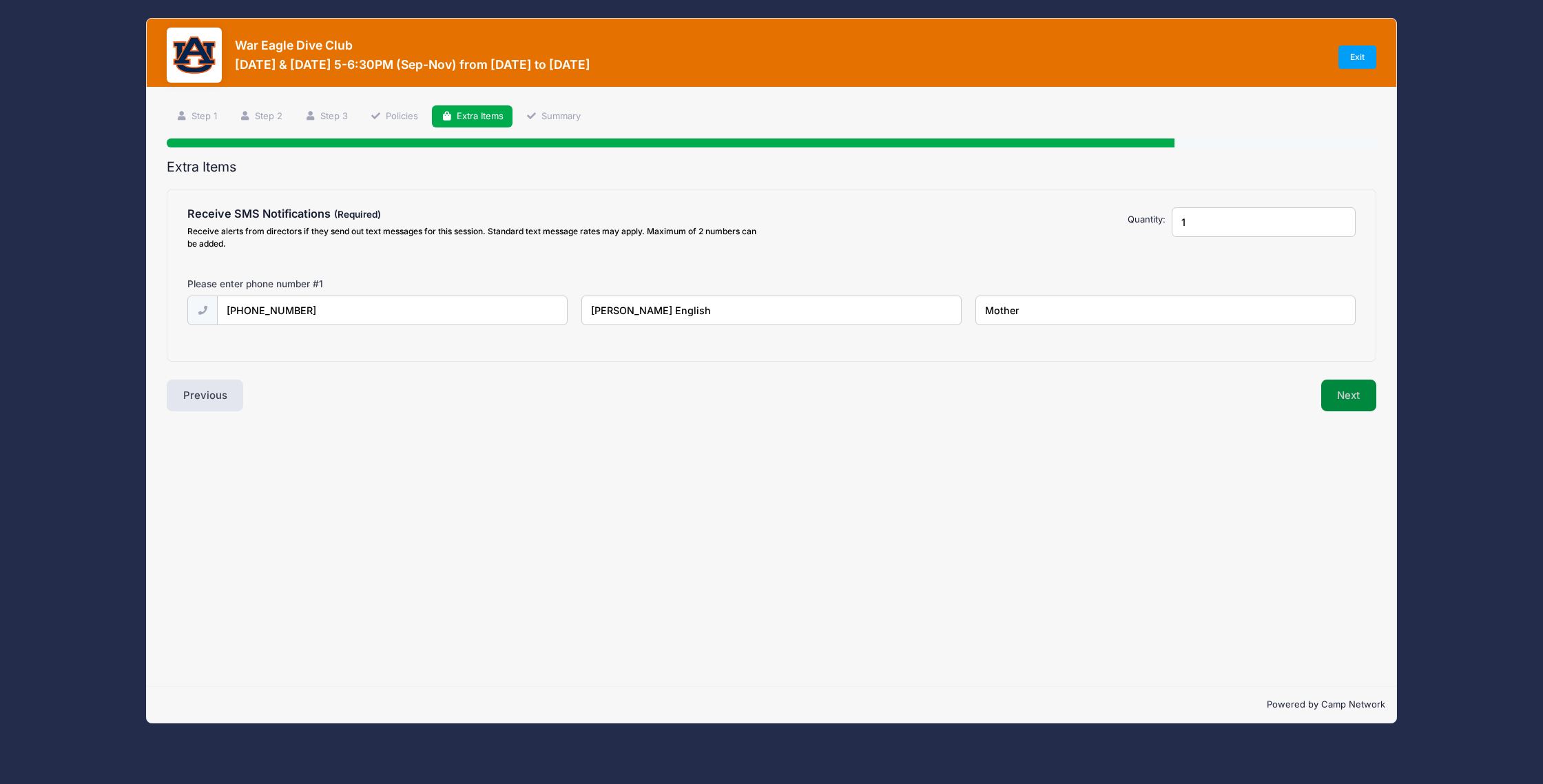
click at [1344, 401] on button "Next" at bounding box center [1349, 395] width 56 height 31
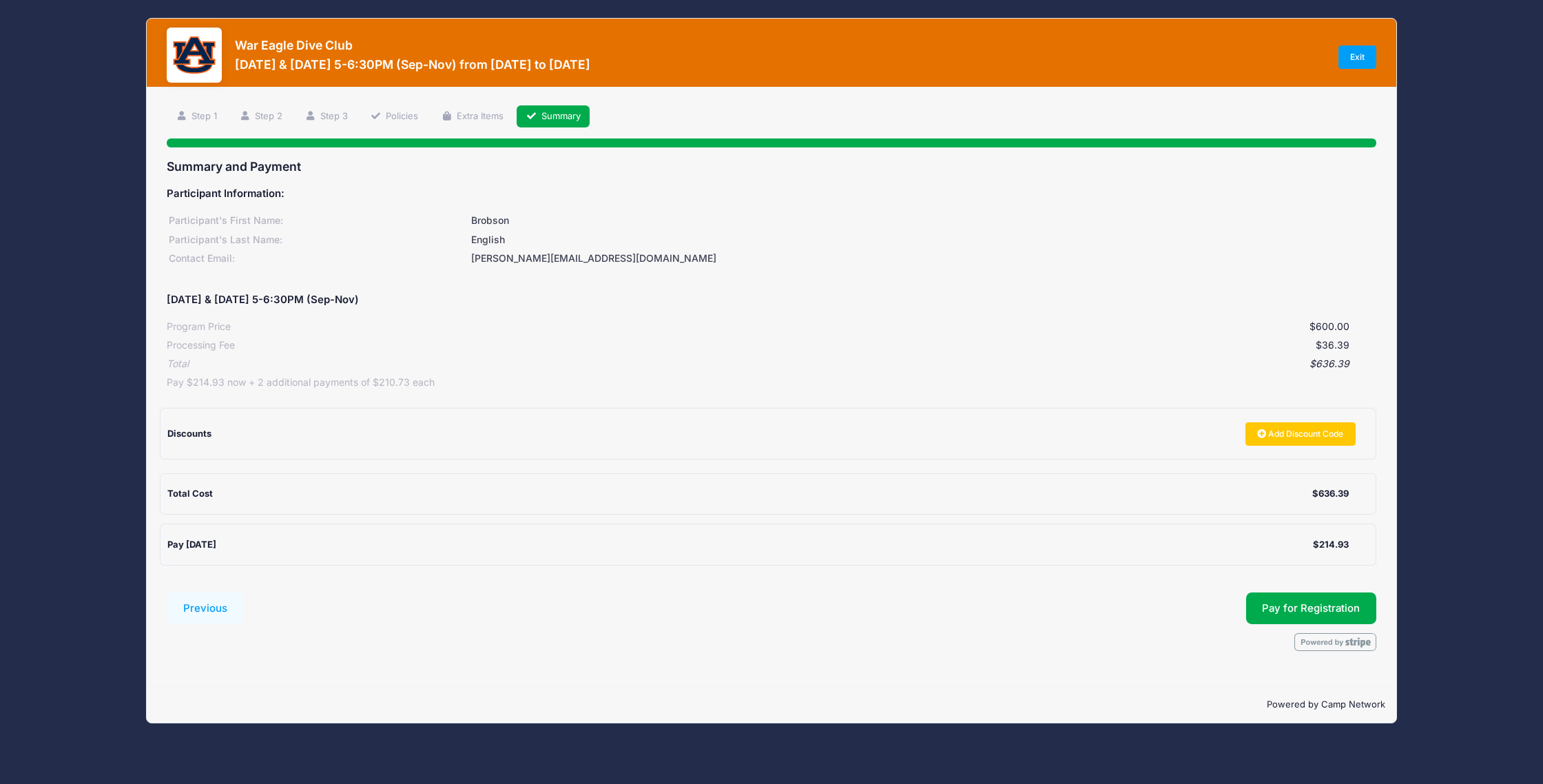
click at [689, 312] on div "[DATE] & [DATE] 5-6:30PM (Sep-Nov)" at bounding box center [771, 299] width 1209 height 31
click at [463, 211] on div "Participant's First Name: Brobson Participant's Last Name: English Contact Emai…" at bounding box center [771, 237] width 1209 height 56
click at [1285, 614] on button "Pay for Registration" at bounding box center [1312, 608] width 131 height 31
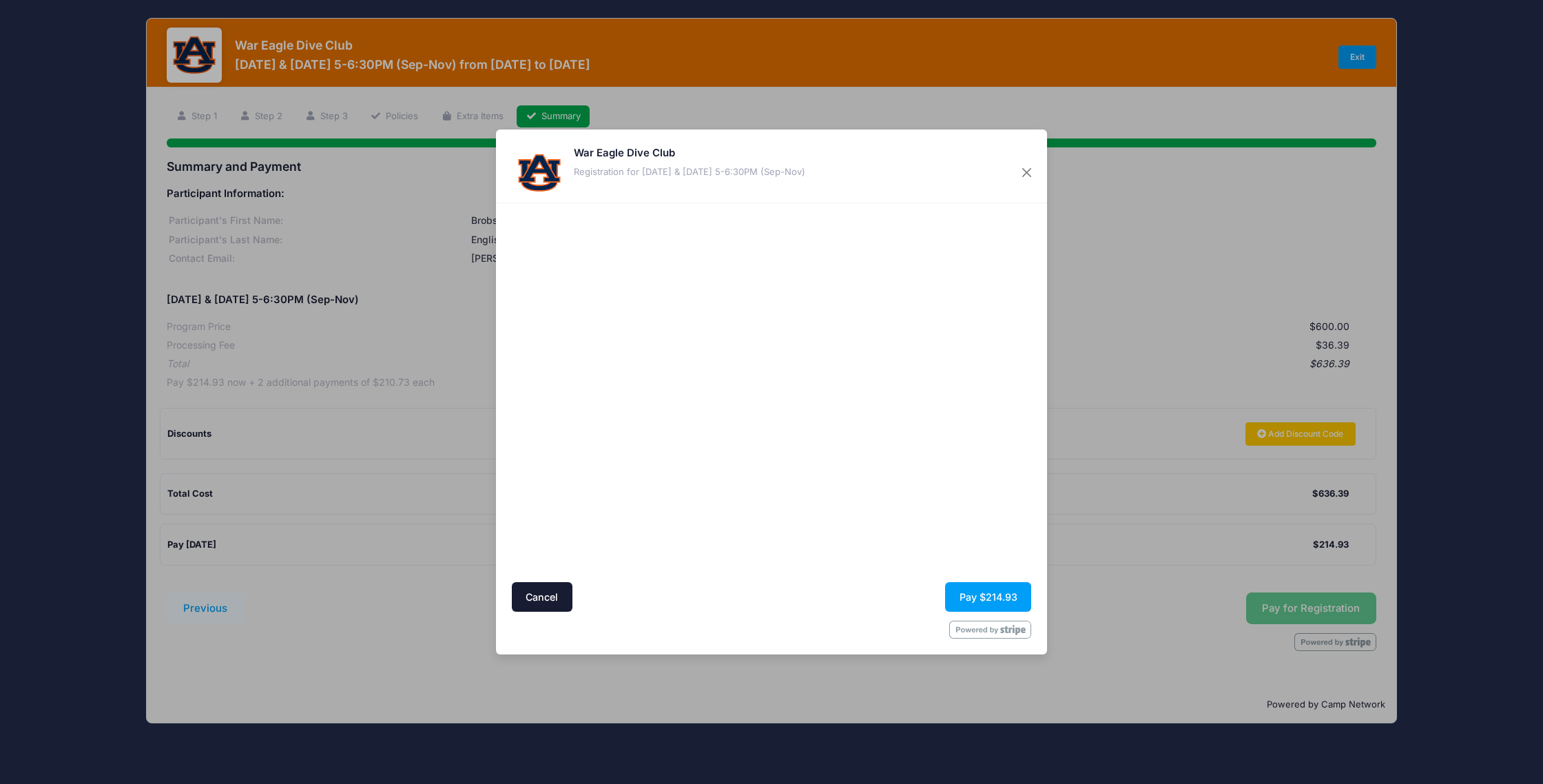
click at [904, 508] on div at bounding box center [905, 392] width 254 height 366
click at [1004, 592] on button "Pay $214.93" at bounding box center [988, 597] width 86 height 29
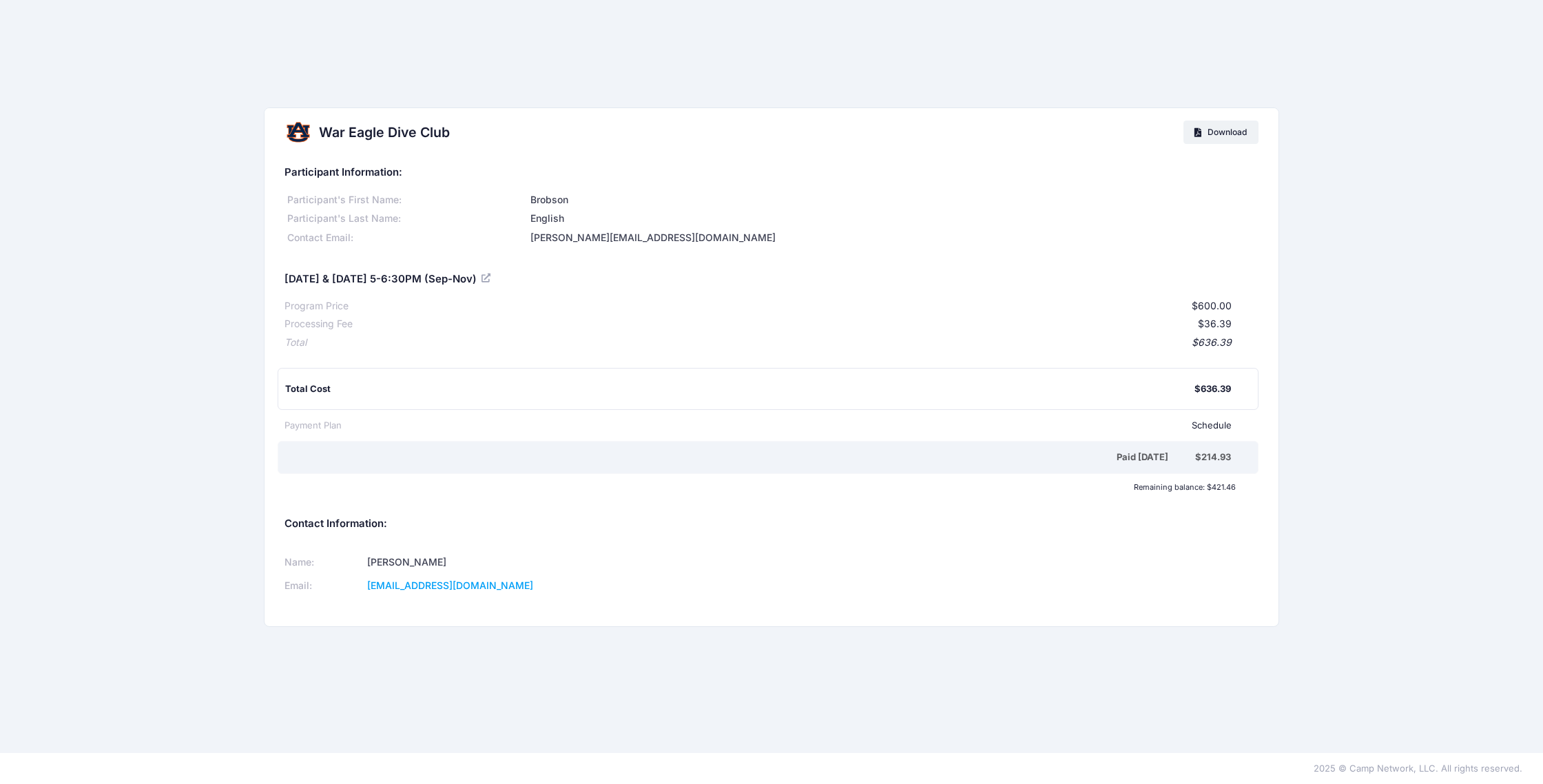
click at [997, 327] on div "$36.39" at bounding box center [792, 324] width 878 height 15
click at [627, 253] on div "Participant Information: Participant's First Name: Brobson Participant's Last N…" at bounding box center [771, 253] width 973 height 194
click at [920, 241] on div "carley@savvyeventsauburn.com" at bounding box center [893, 238] width 730 height 15
click at [270, 39] on div "War Eagle Dive Club Download Participant Information: Participant's First Name:…" at bounding box center [772, 376] width 1543 height 753
